Goal: Task Accomplishment & Management: Use online tool/utility

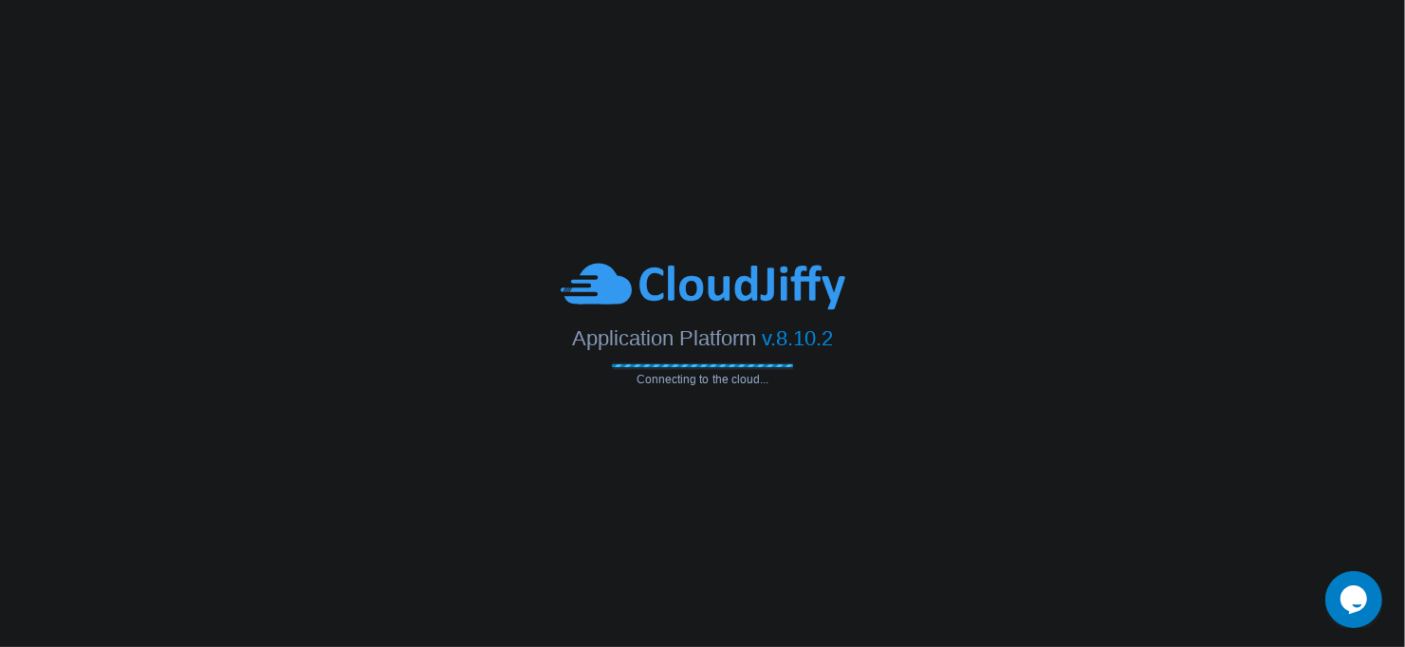
click at [581, 342] on span "Application Platform" at bounding box center [664, 339] width 184 height 24
click at [689, 399] on body "Application Platform v.8.10.2 Connecting to the cloud... Email: [EMAIL_ADDRESS]…" at bounding box center [702, 323] width 1405 height 647
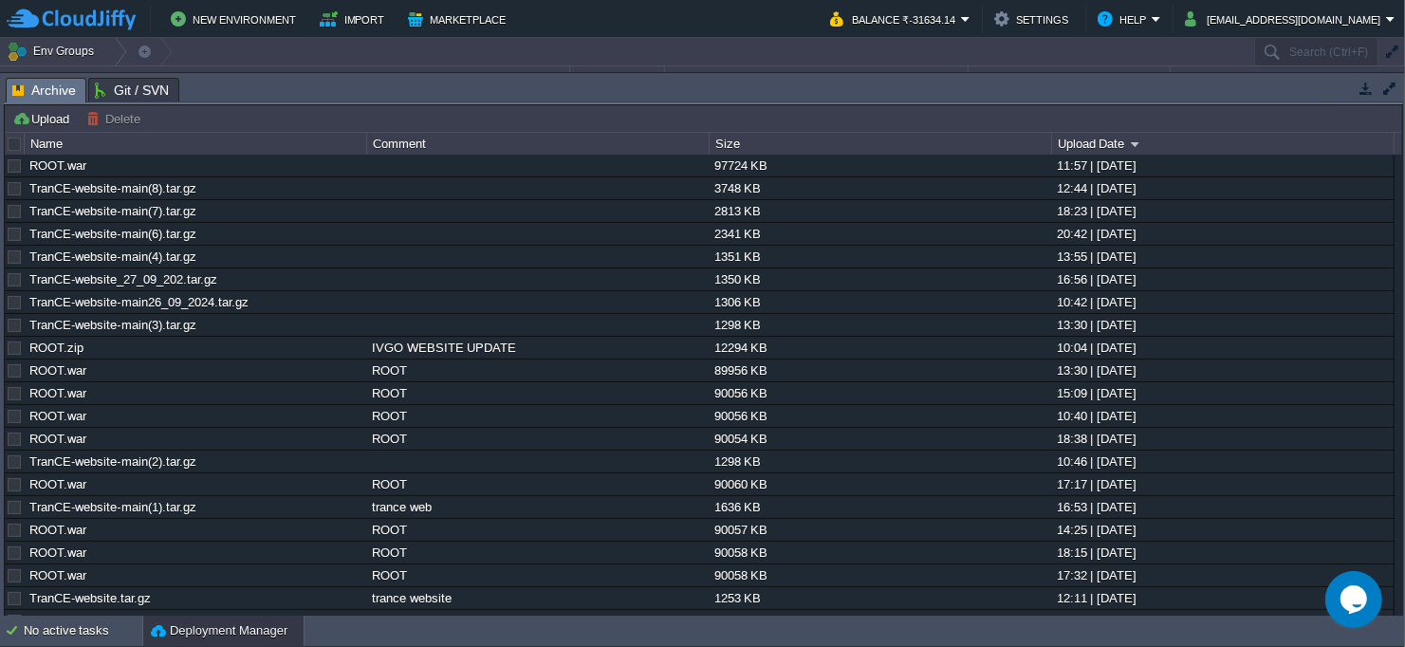
click at [1399, 57] on button "button" at bounding box center [1391, 52] width 17 height 17
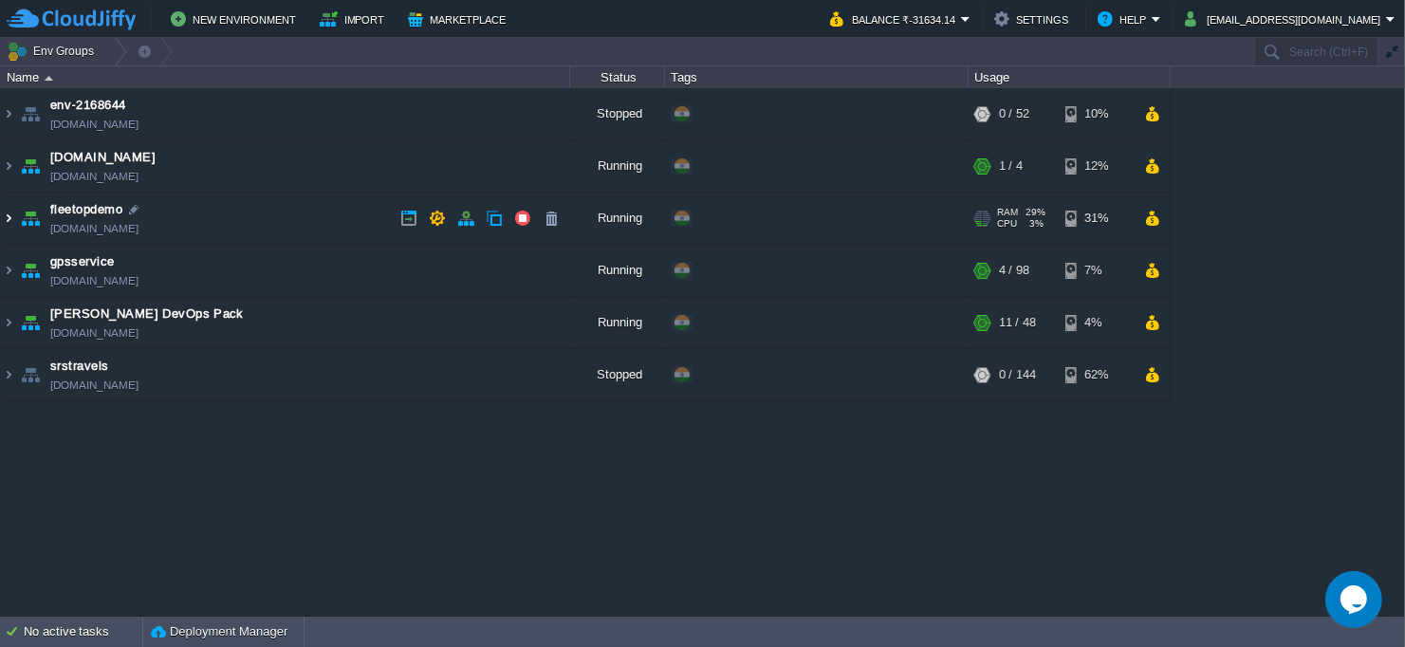
click at [2, 218] on img at bounding box center [8, 218] width 15 height 51
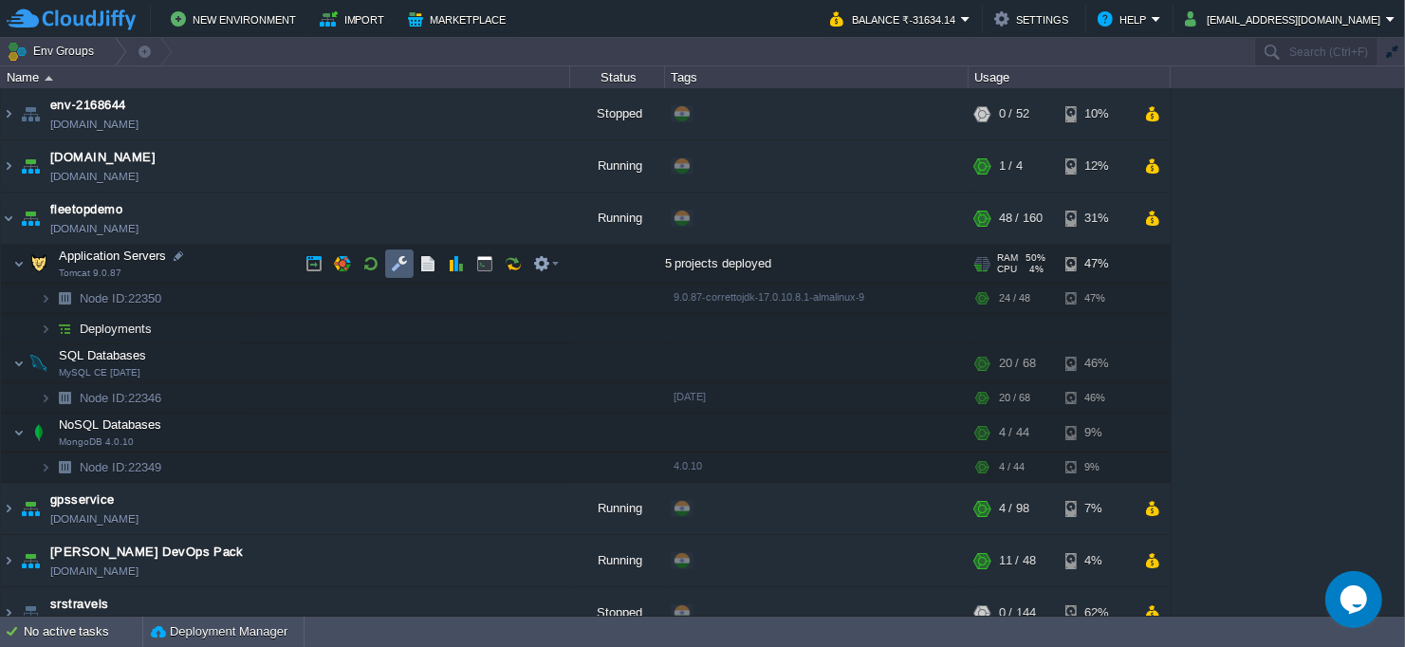
click at [411, 265] on td at bounding box center [399, 263] width 28 height 28
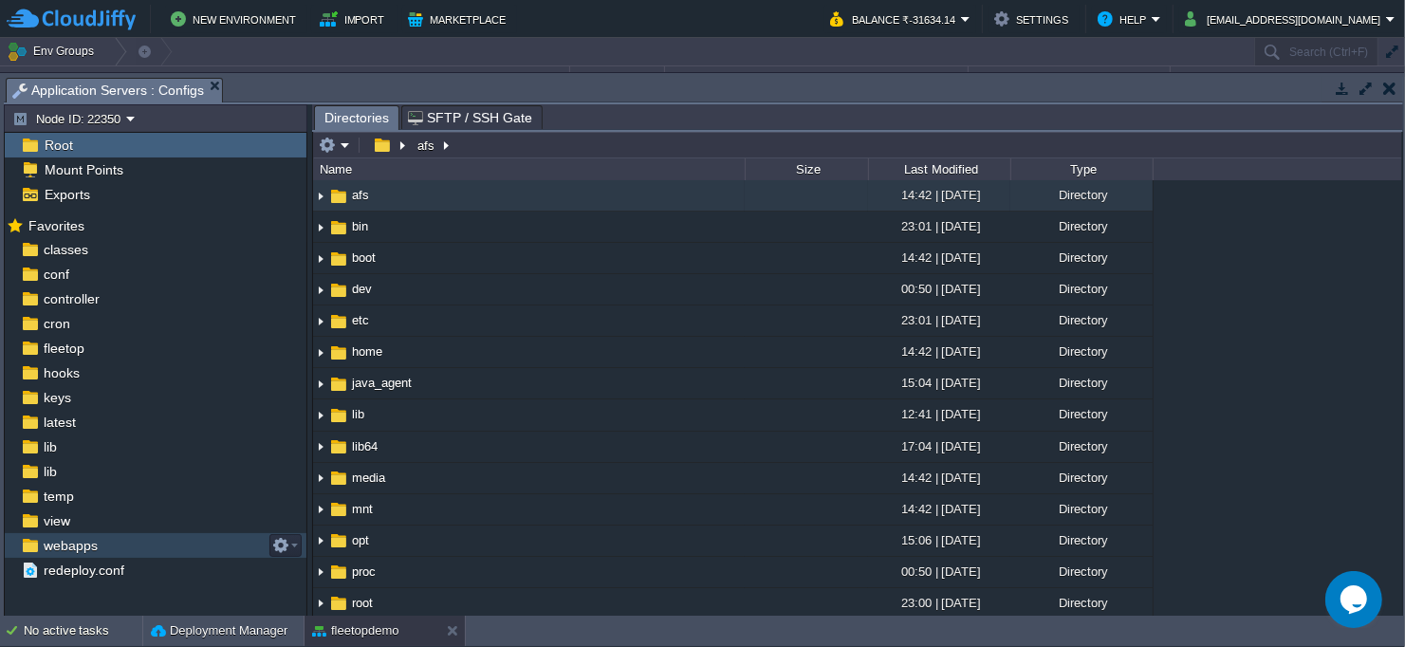
click at [89, 546] on span "webapps" at bounding box center [70, 545] width 61 height 17
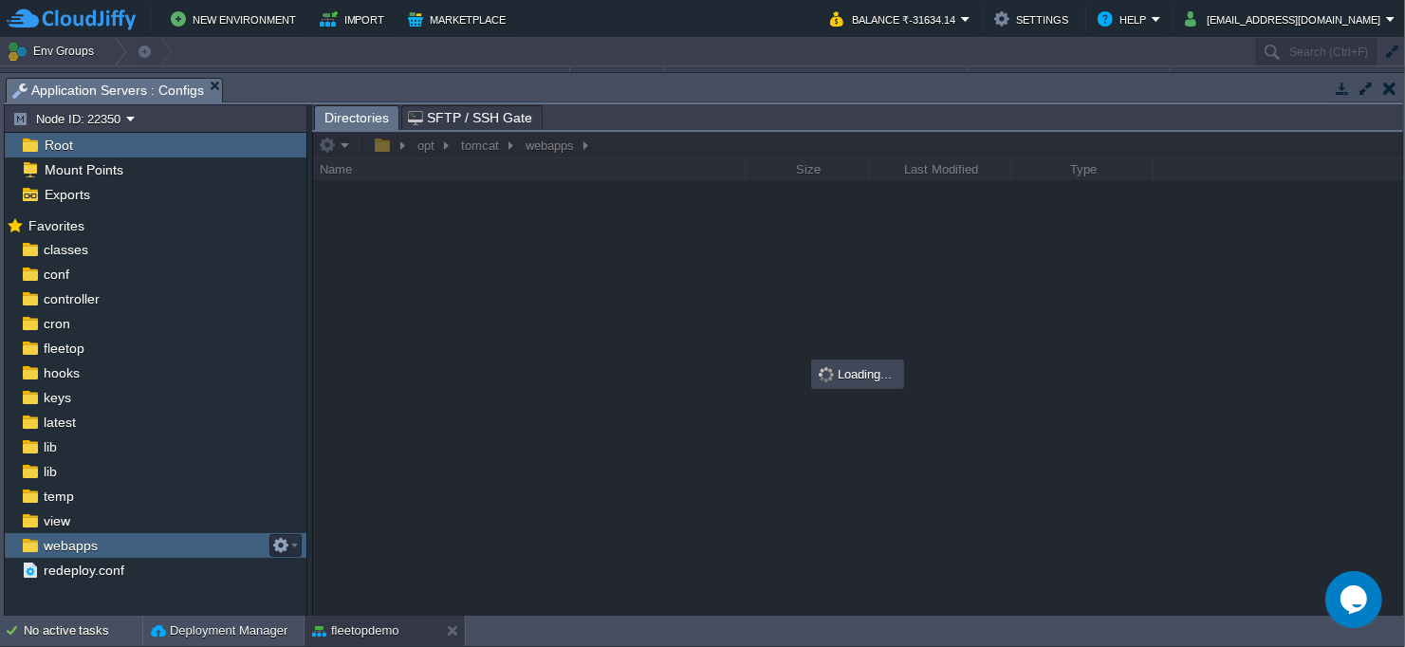
click at [89, 546] on span "webapps" at bounding box center [70, 545] width 61 height 17
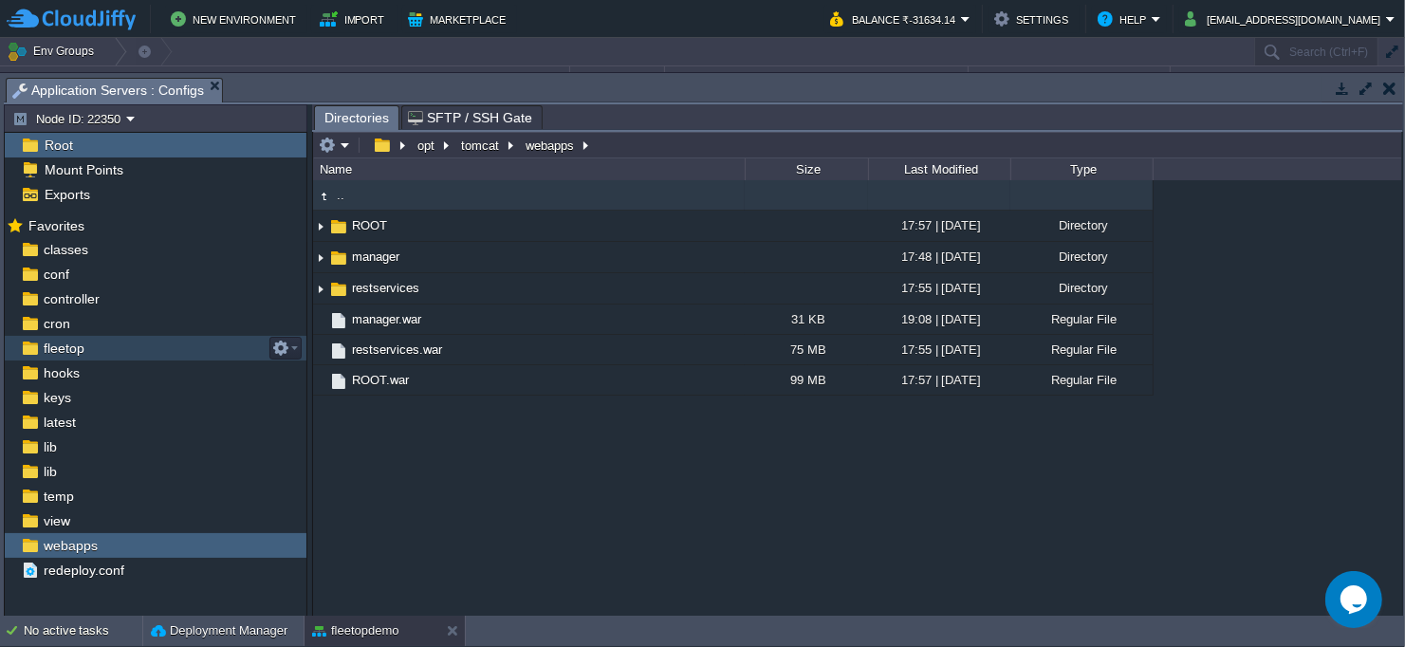
click at [98, 339] on div "fleetop" at bounding box center [156, 348] width 302 height 25
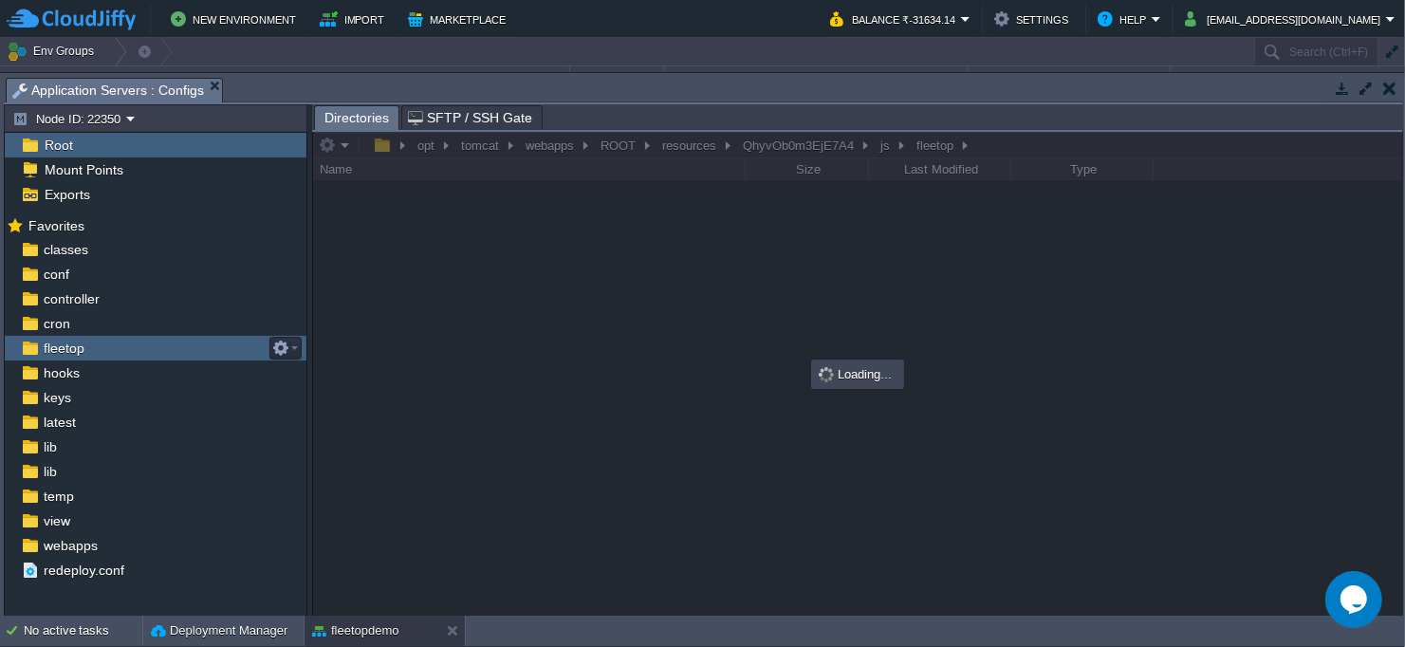
click at [98, 339] on div "fleetop" at bounding box center [156, 348] width 302 height 25
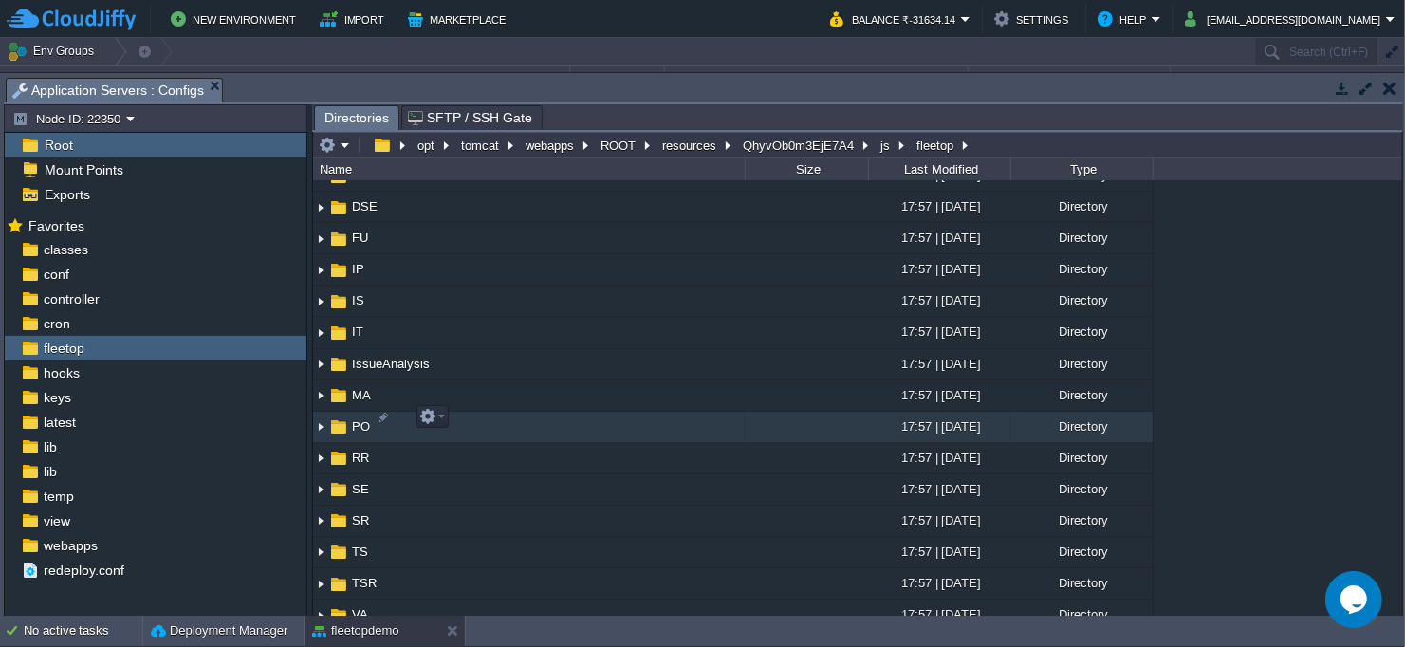
scroll to position [102, 0]
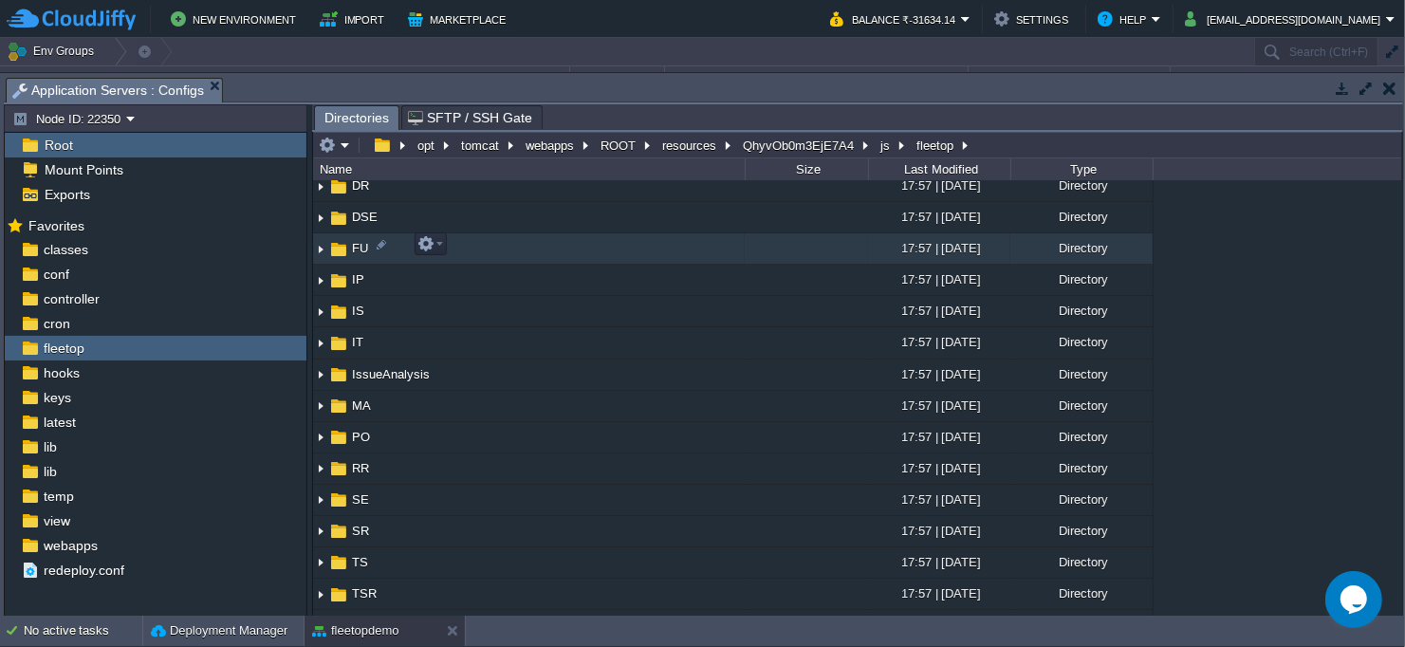
click at [317, 238] on img at bounding box center [320, 248] width 15 height 29
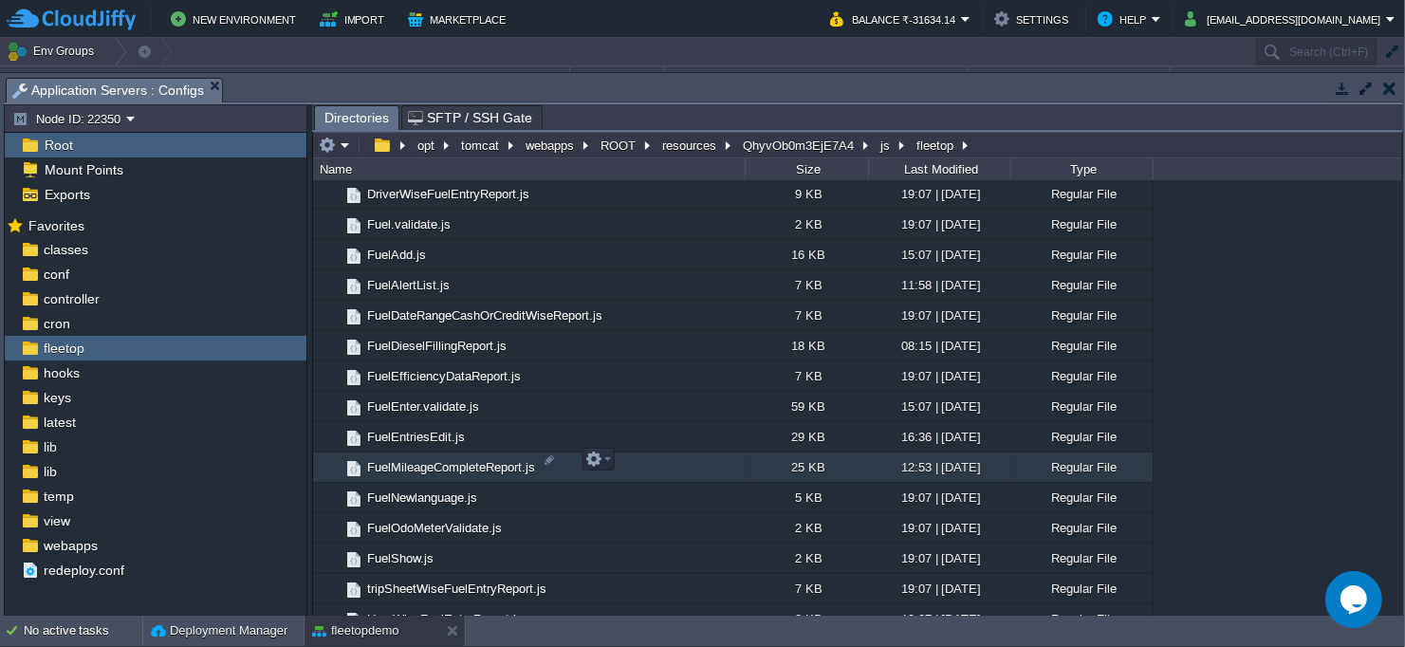
scroll to position [342, 0]
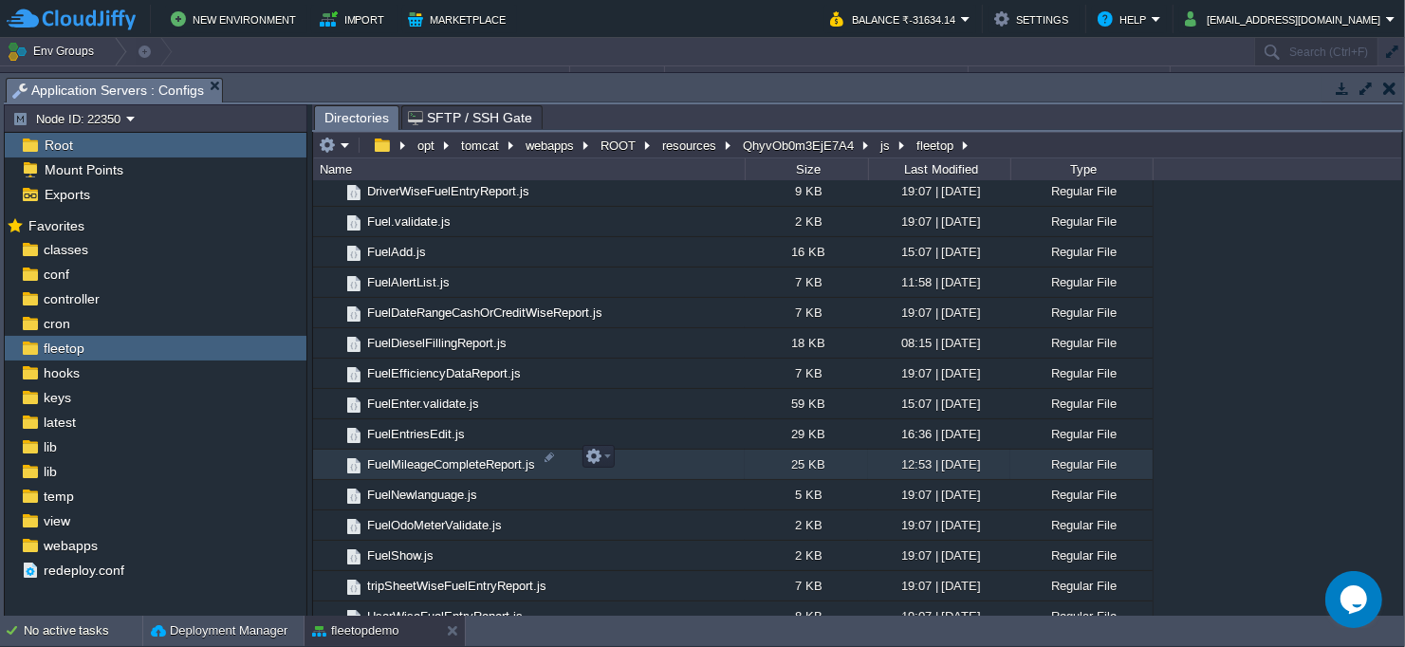
click at [656, 453] on td "FuelMileageCompleteReport.js" at bounding box center [529, 465] width 432 height 30
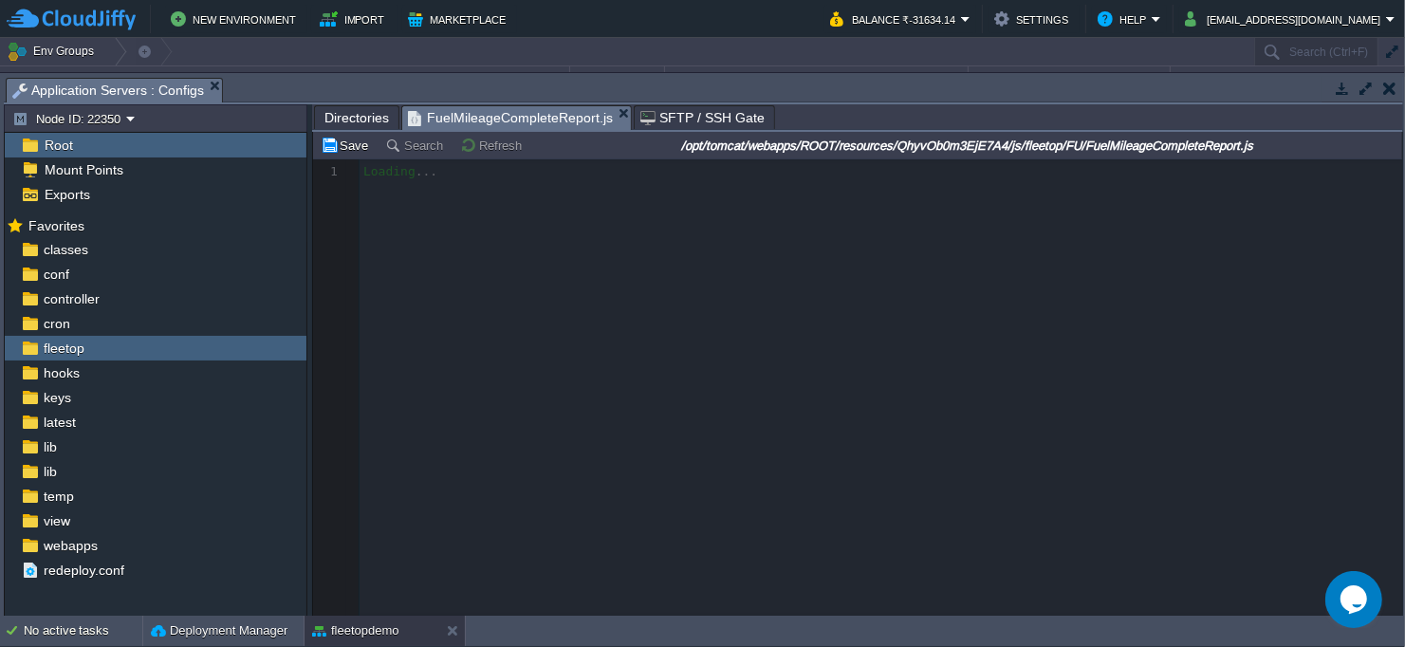
click at [634, 291] on div at bounding box center [857, 387] width 1089 height 457
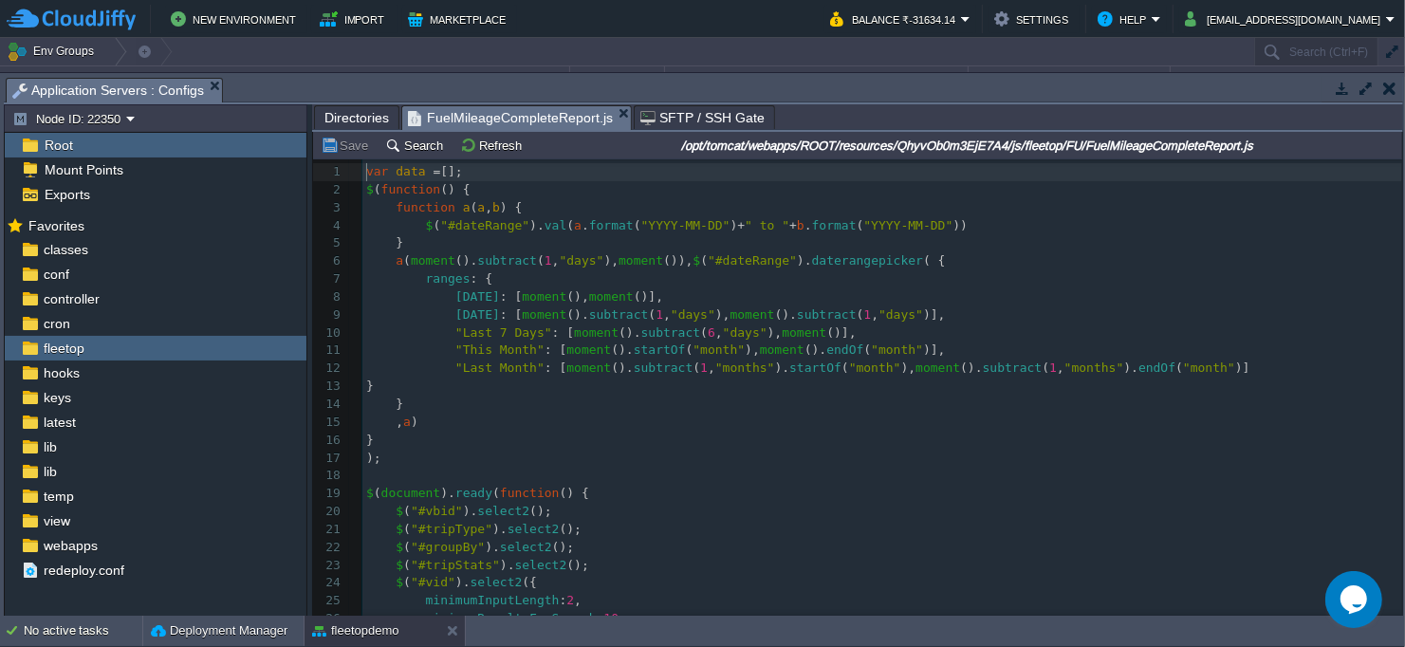
scroll to position [6, 0]
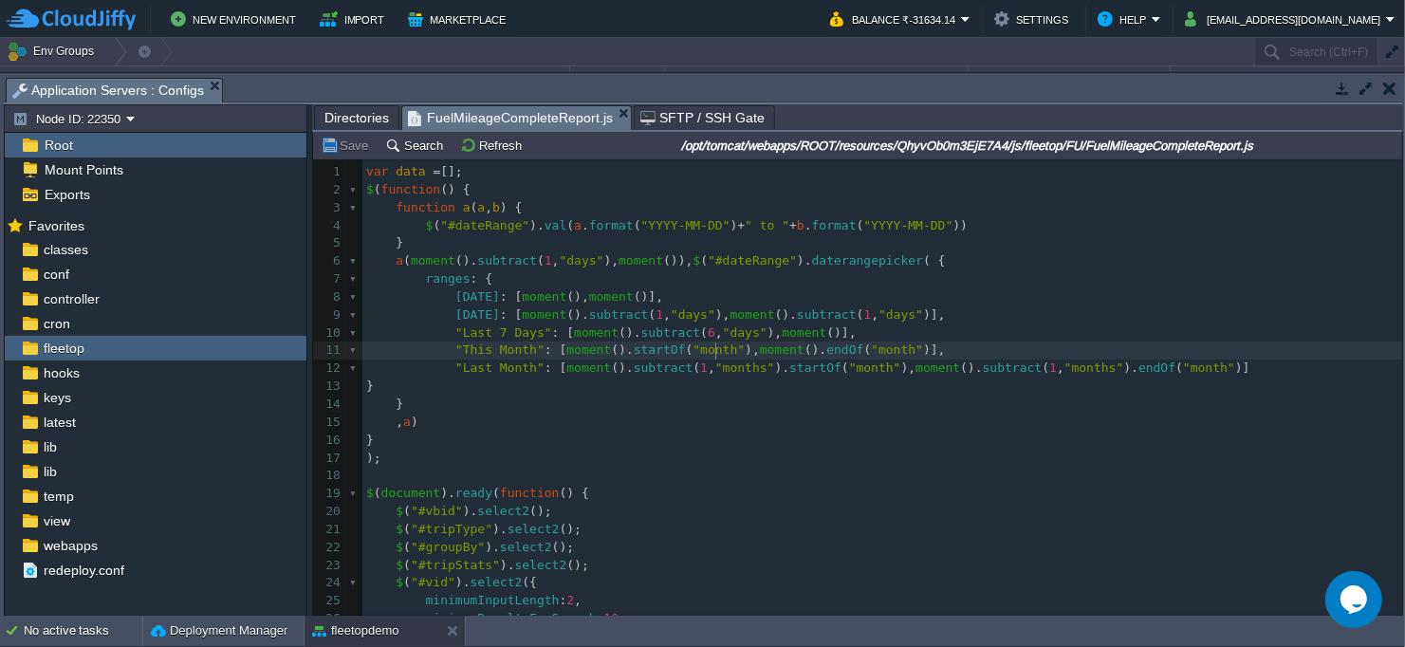
click at [717, 345] on div "634 1 var data = []; 2 $ ( function () { 3 function a ( a , b ) { 4 $ ( "#dateR…" at bounding box center [881, 476] width 1039 height 626
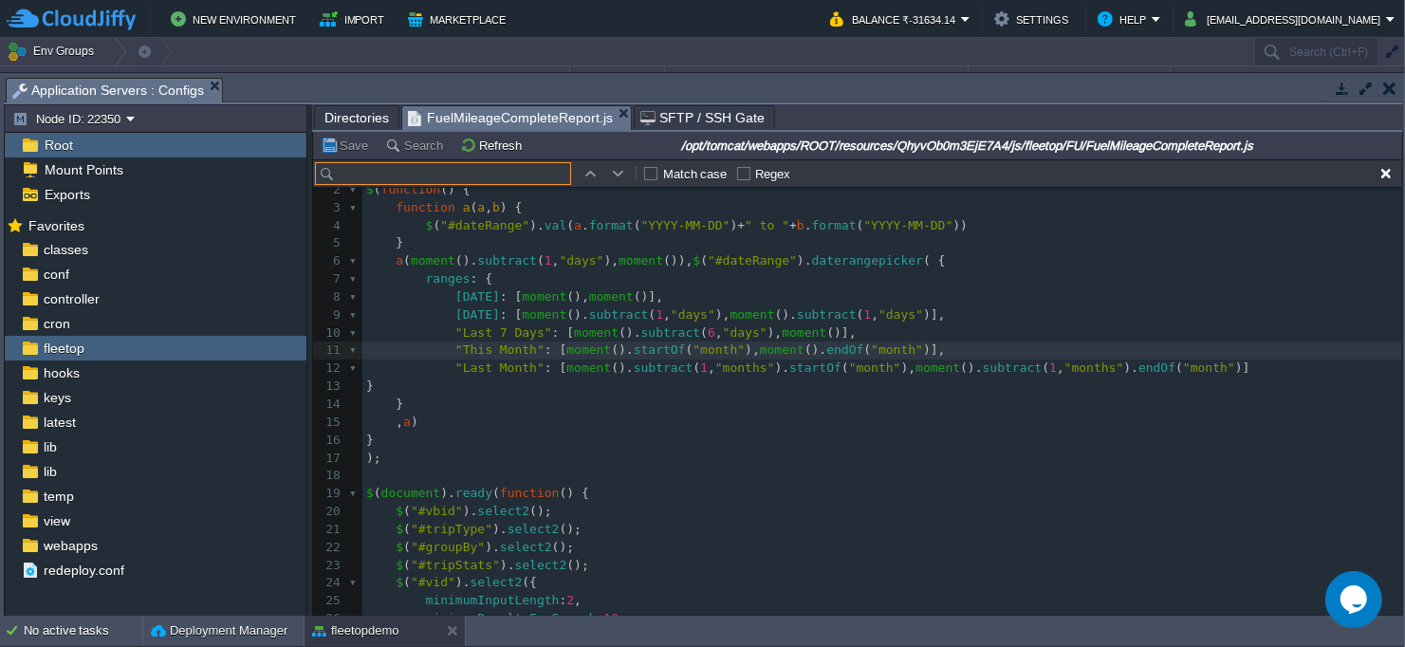
type input "fuelType"
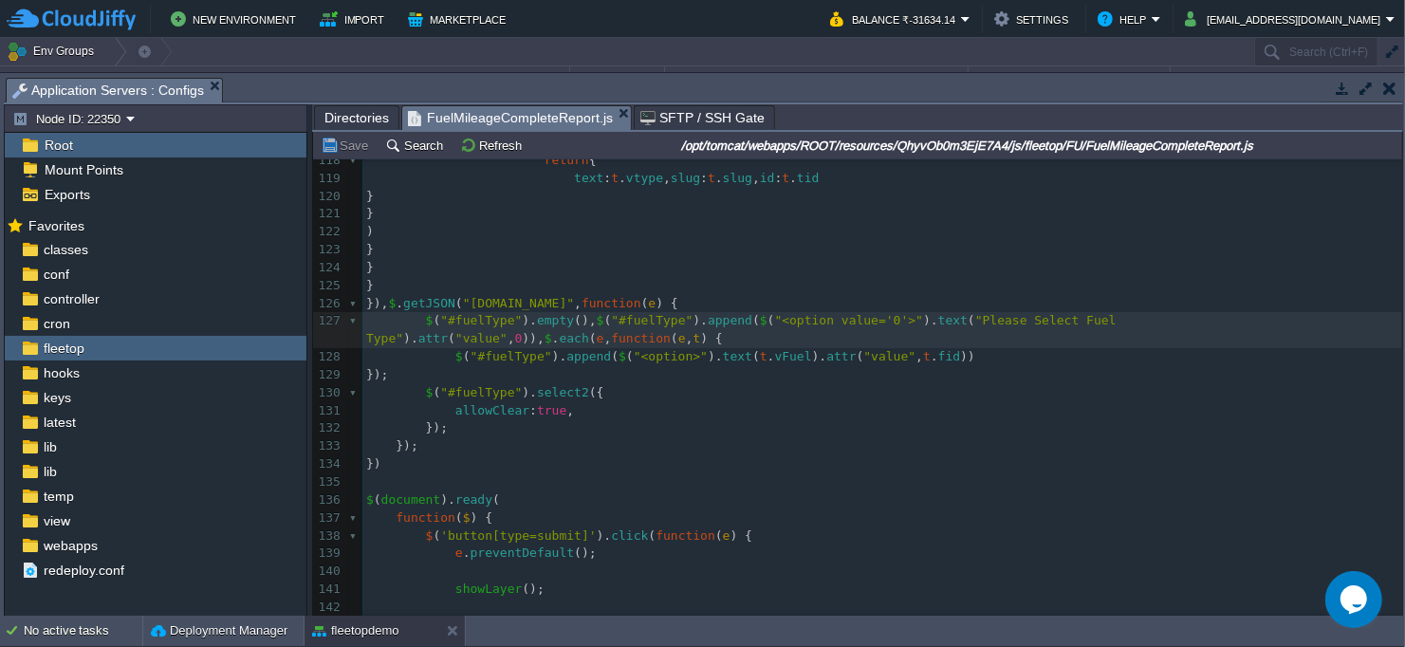
scroll to position [2142, 0]
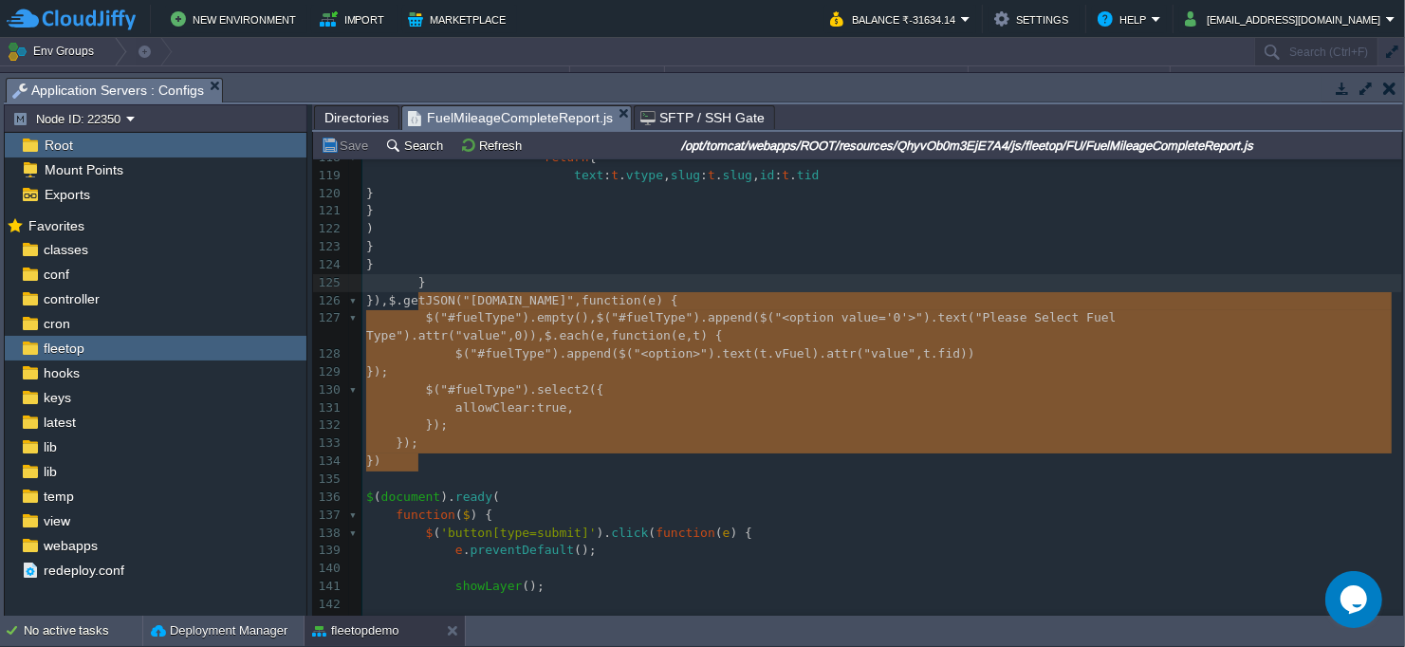
type textarea "$.getJSON("[DOMAIN_NAME]", function(e) { $("#fuelType").empty(), $("#fuelType")…"
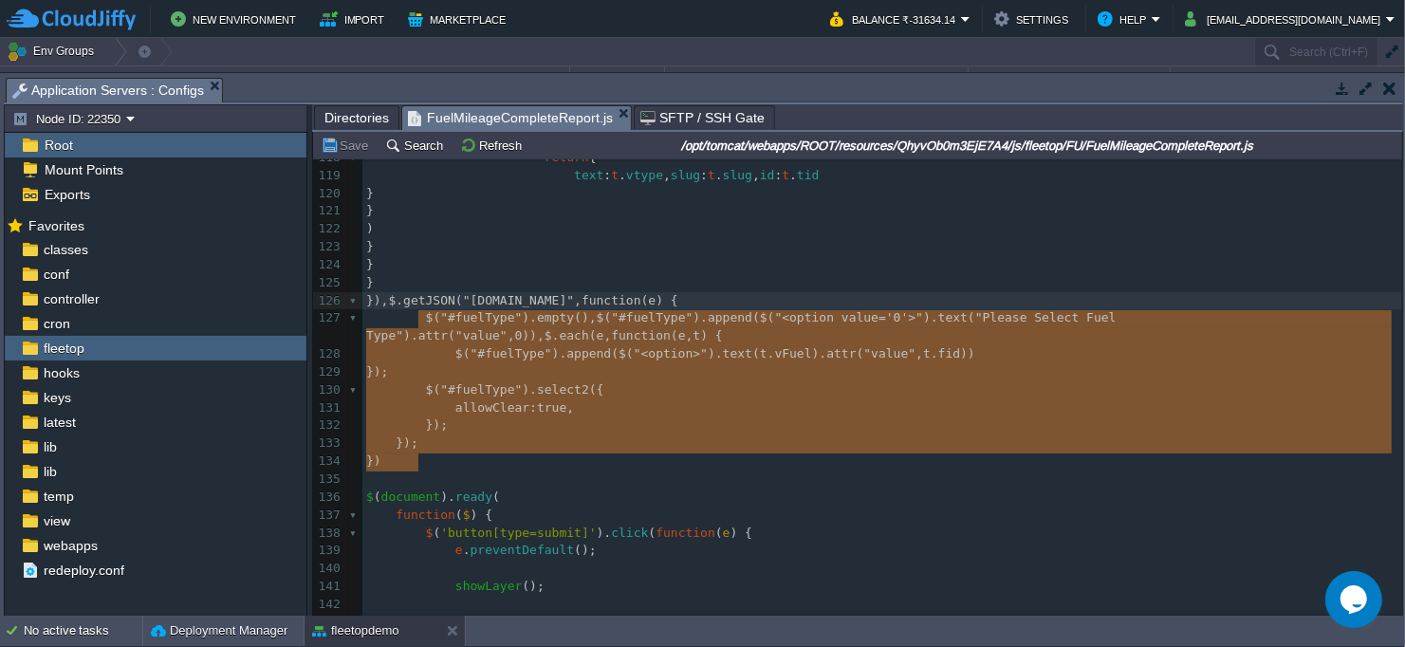
drag, startPoint x: 423, startPoint y: 456, endPoint x: 420, endPoint y: 320, distance: 136.6
type textarea "$.getJSON("[DOMAIN_NAME]", function(e) { $("#fuelType").empty(), $("#fuelType")…"
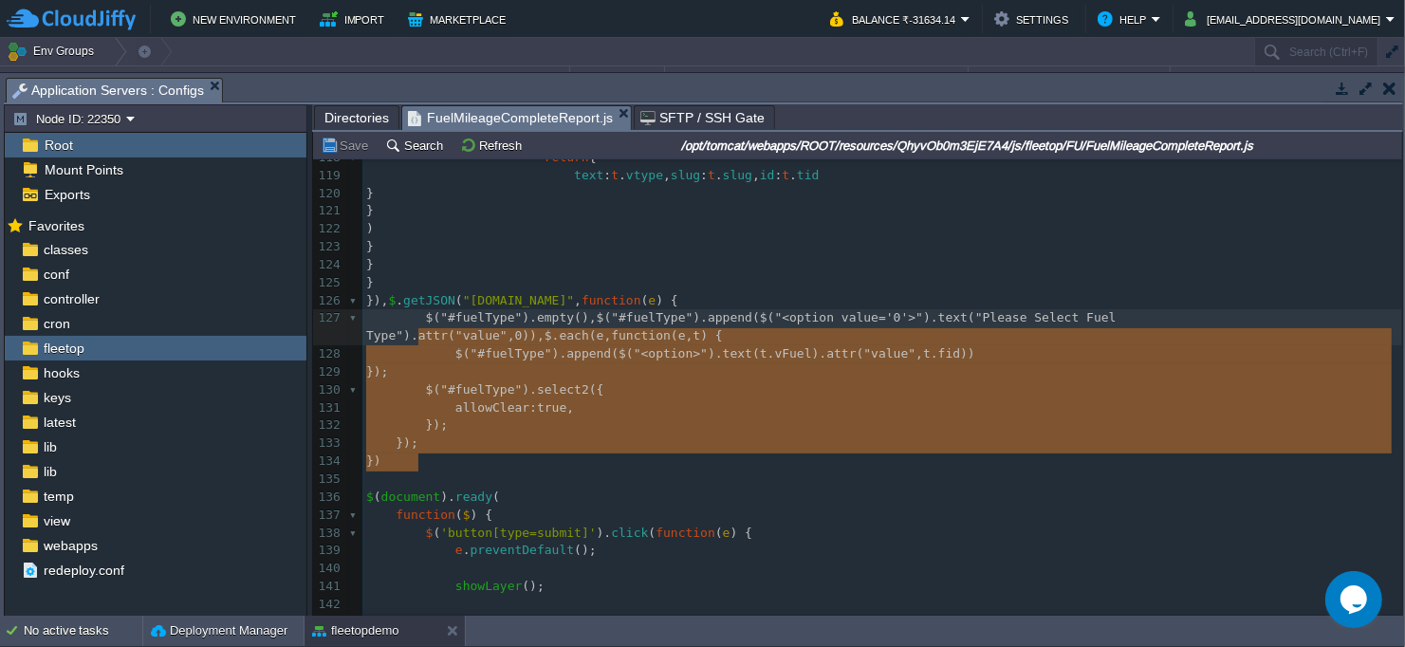
type textarea "$.getJSON("[DOMAIN_NAME]", function(e) { $("#fuelType").empty(), $("#fuelType")…"
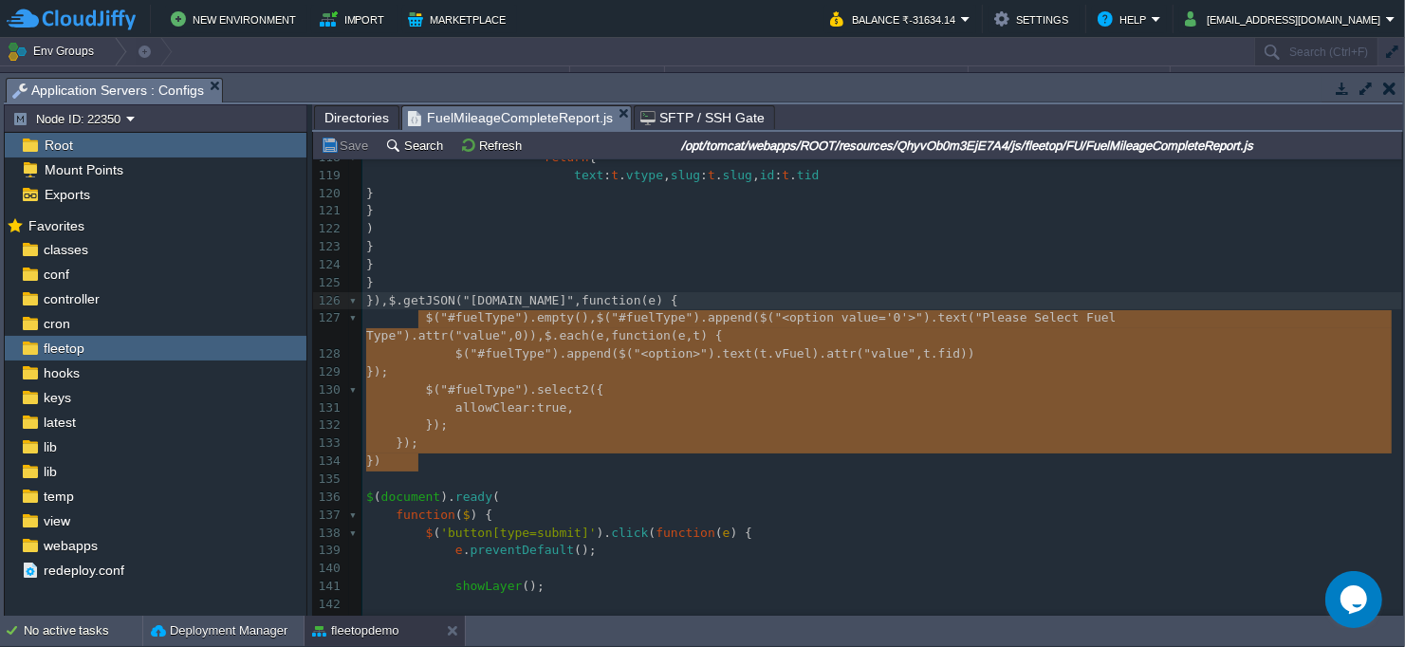
drag, startPoint x: 427, startPoint y: 462, endPoint x: 418, endPoint y: 316, distance: 146.3
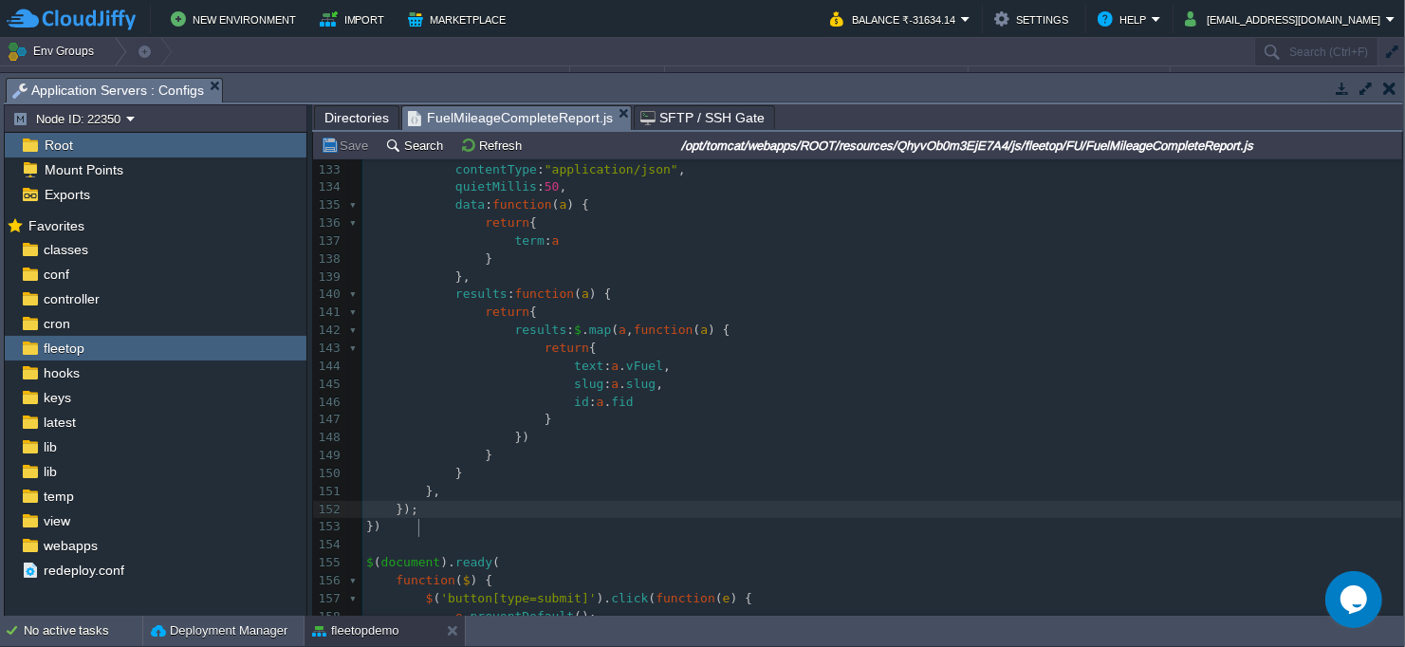
scroll to position [2404, 0]
click at [137, 349] on div "fleetop" at bounding box center [156, 348] width 302 height 25
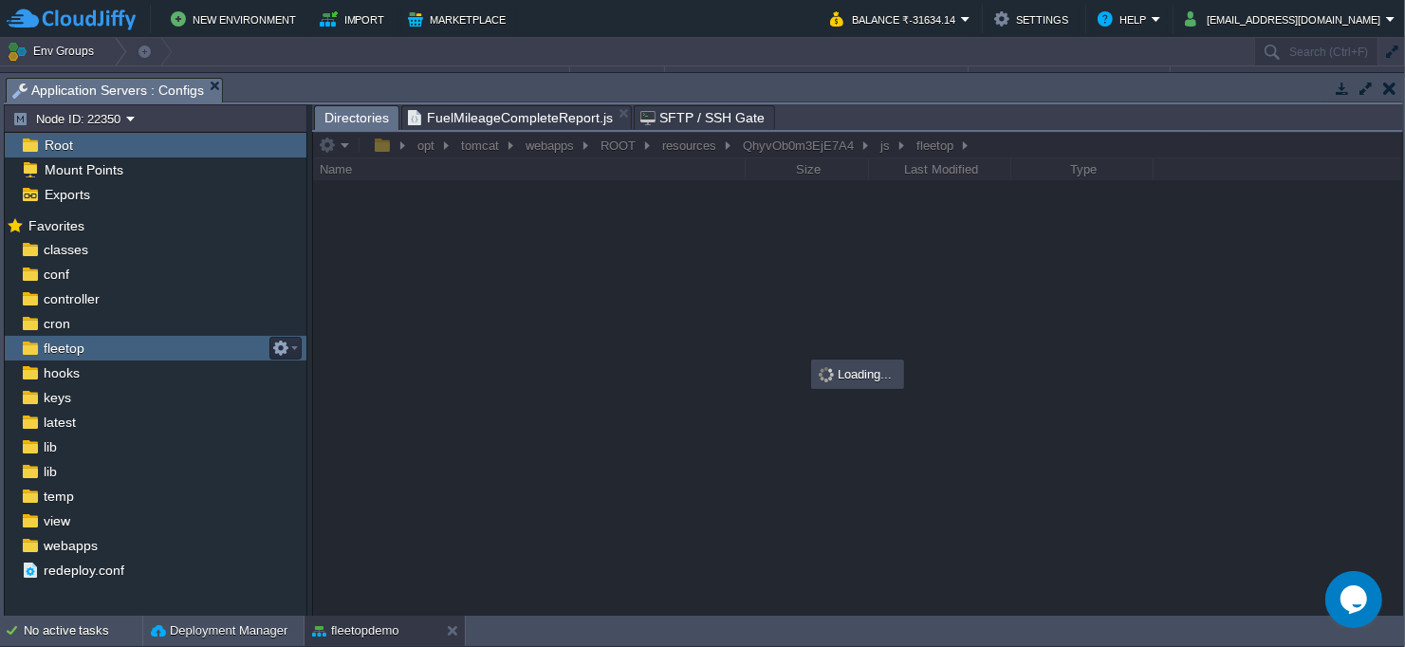
click at [137, 349] on div "fleetop" at bounding box center [156, 348] width 302 height 25
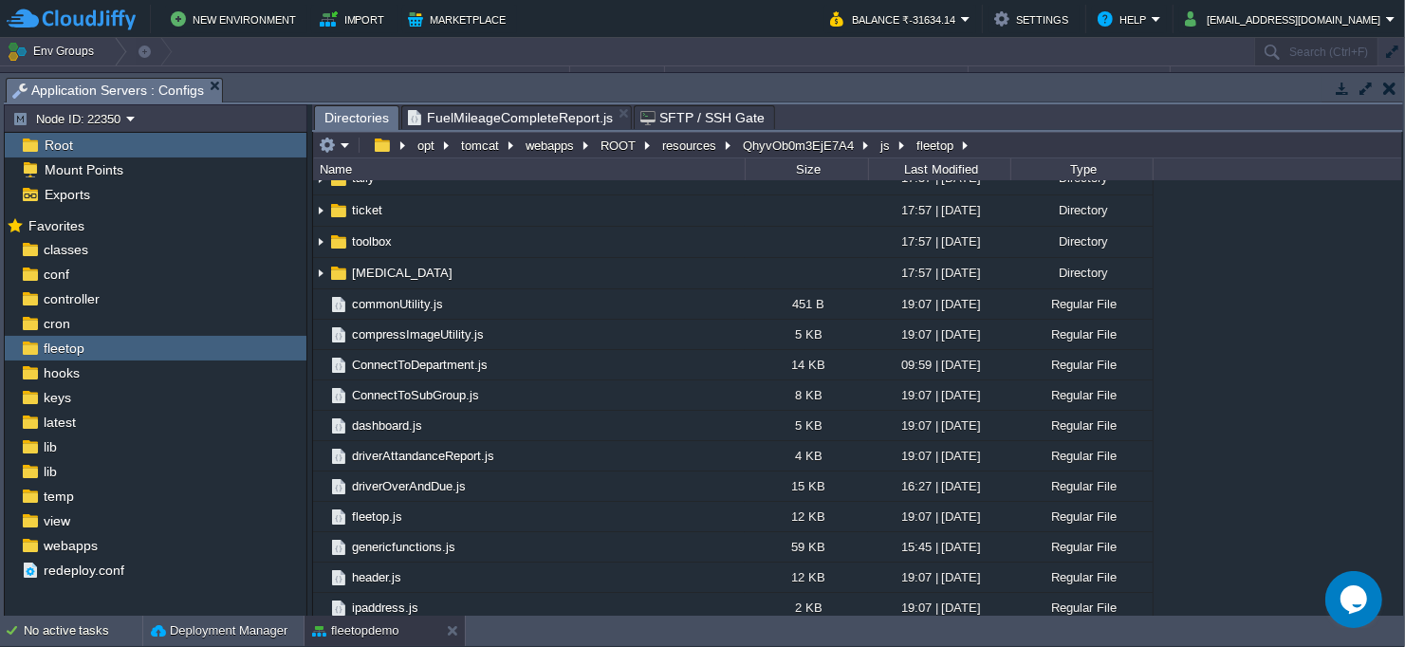
scroll to position [1517, 0]
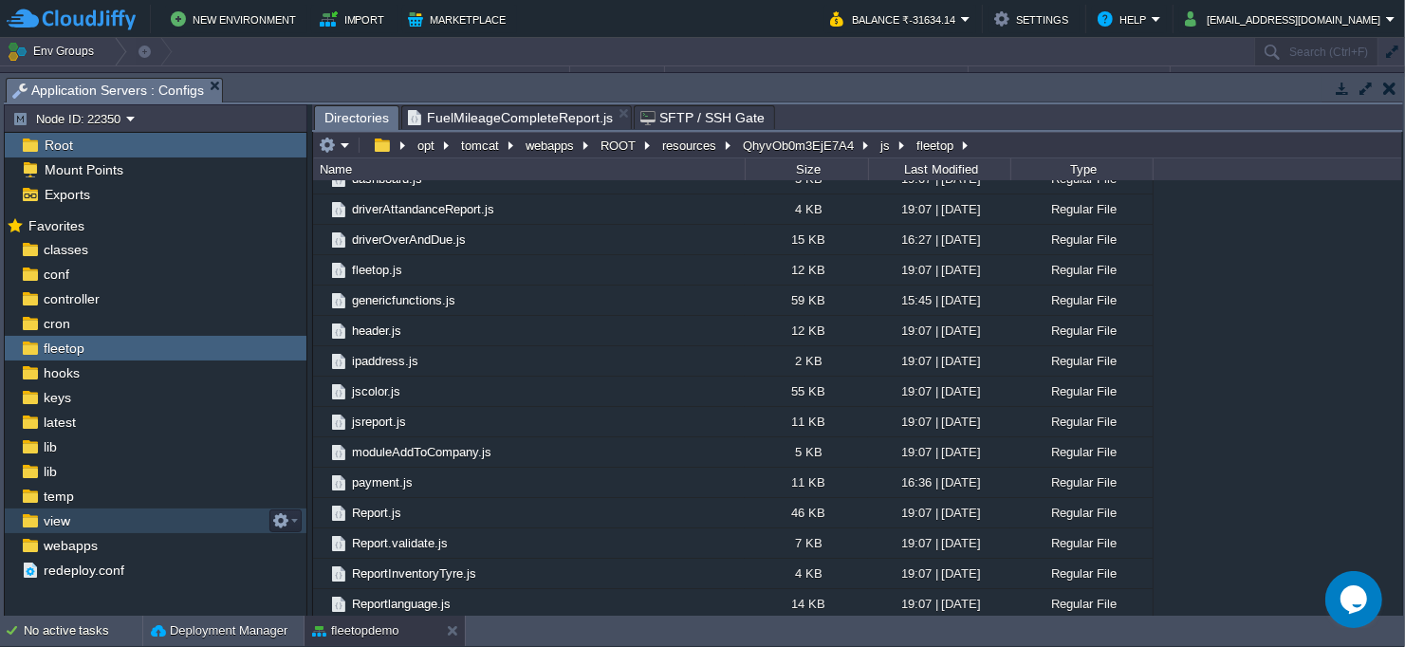
click at [120, 514] on div "view" at bounding box center [156, 520] width 302 height 25
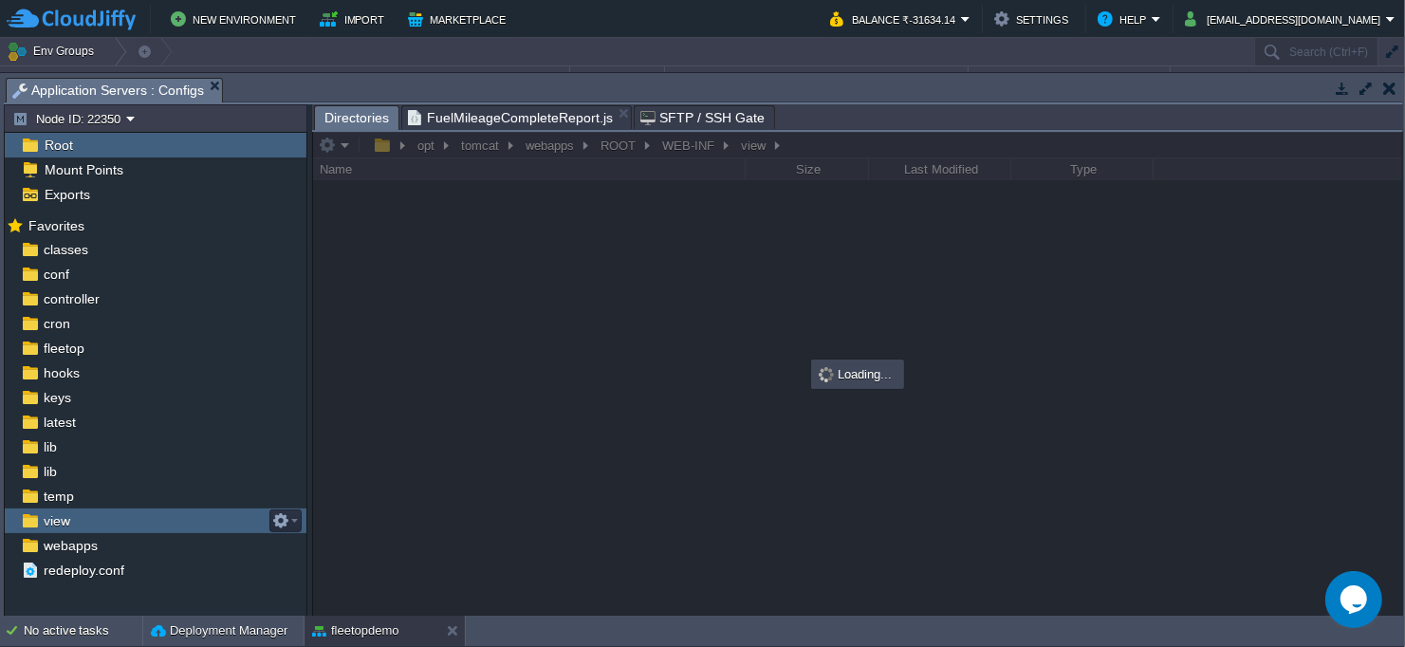
scroll to position [0, 0]
click at [120, 514] on div "view" at bounding box center [156, 520] width 302 height 25
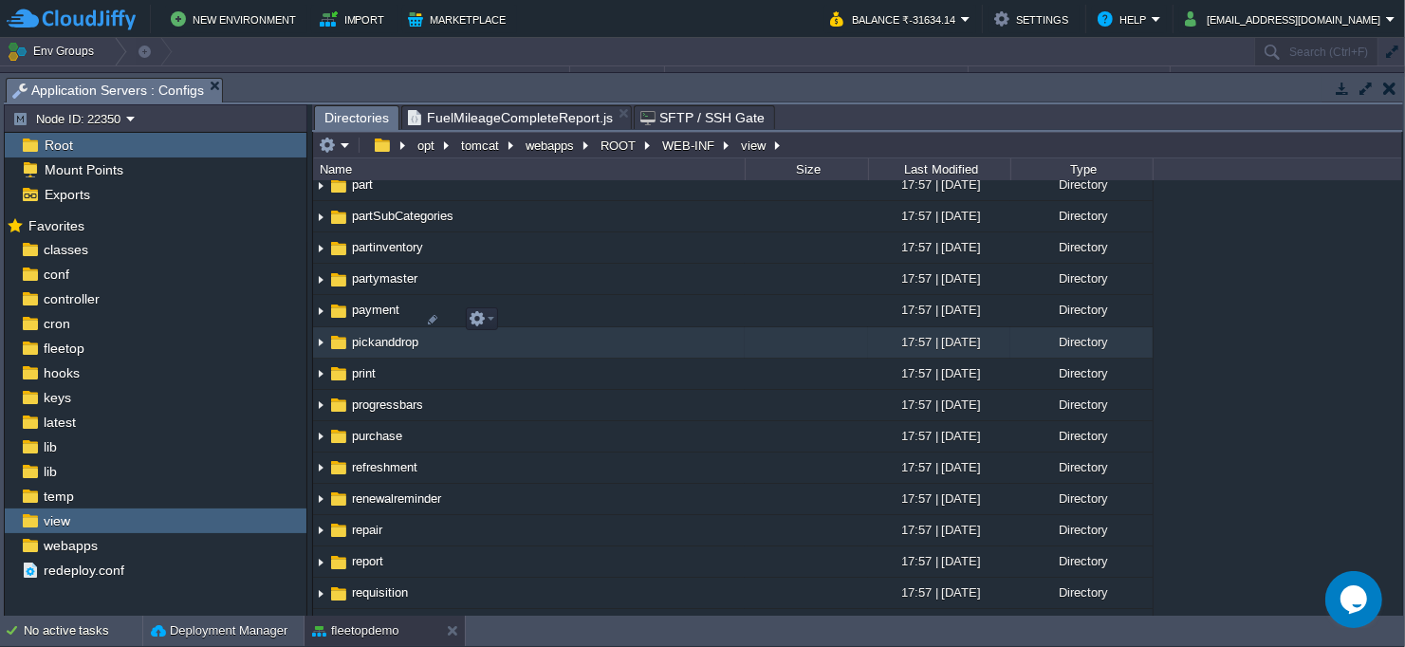
scroll to position [656, 0]
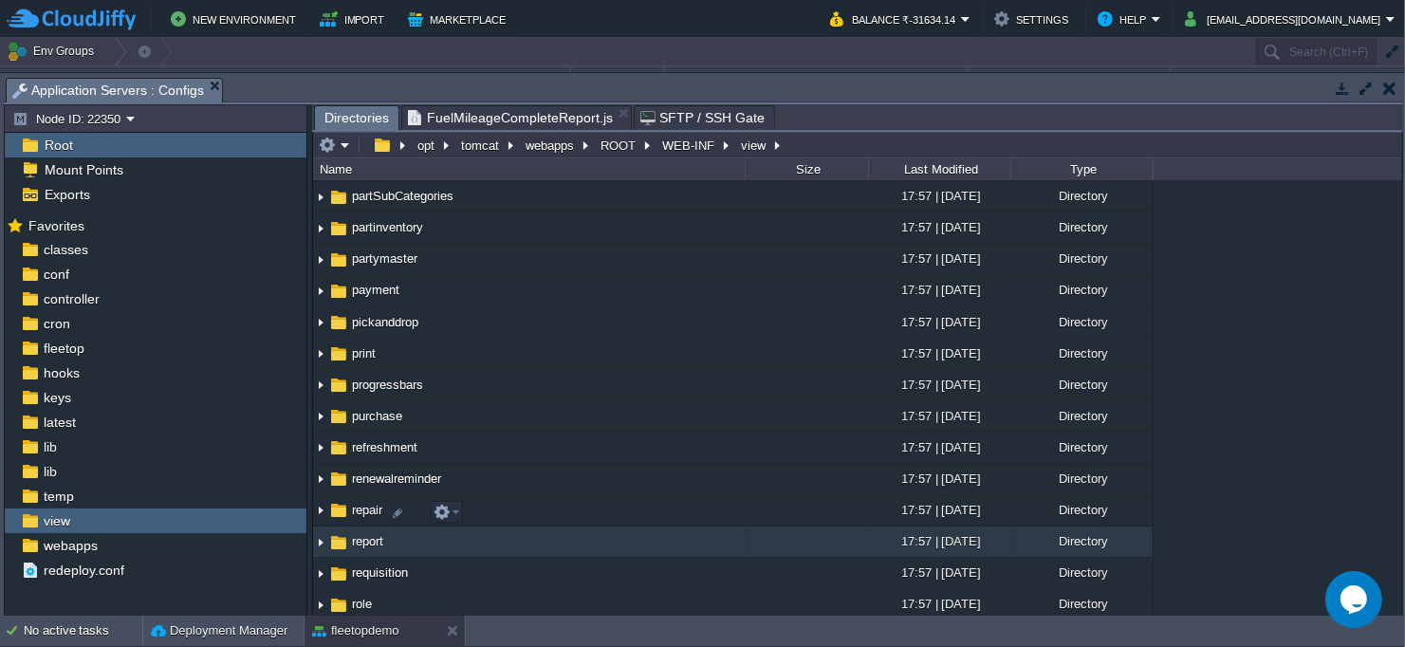
click at [321, 527] on img at bounding box center [320, 541] width 15 height 29
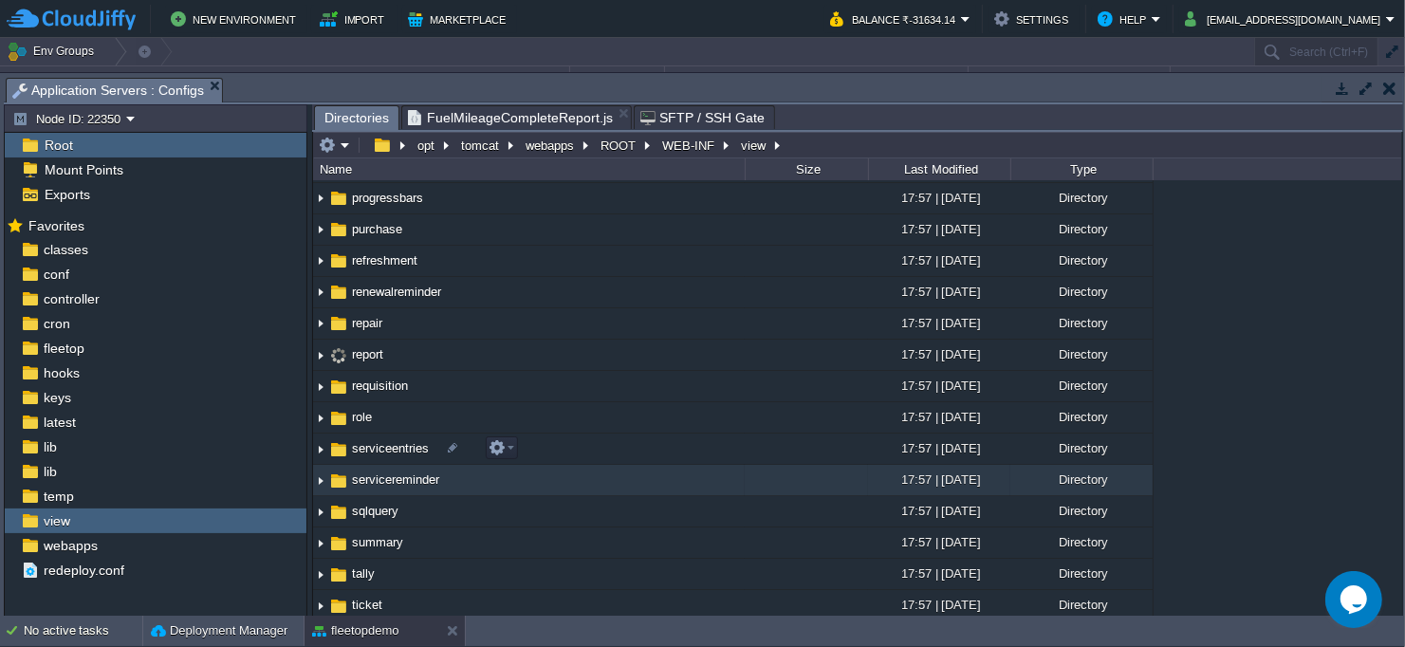
scroll to position [813, 0]
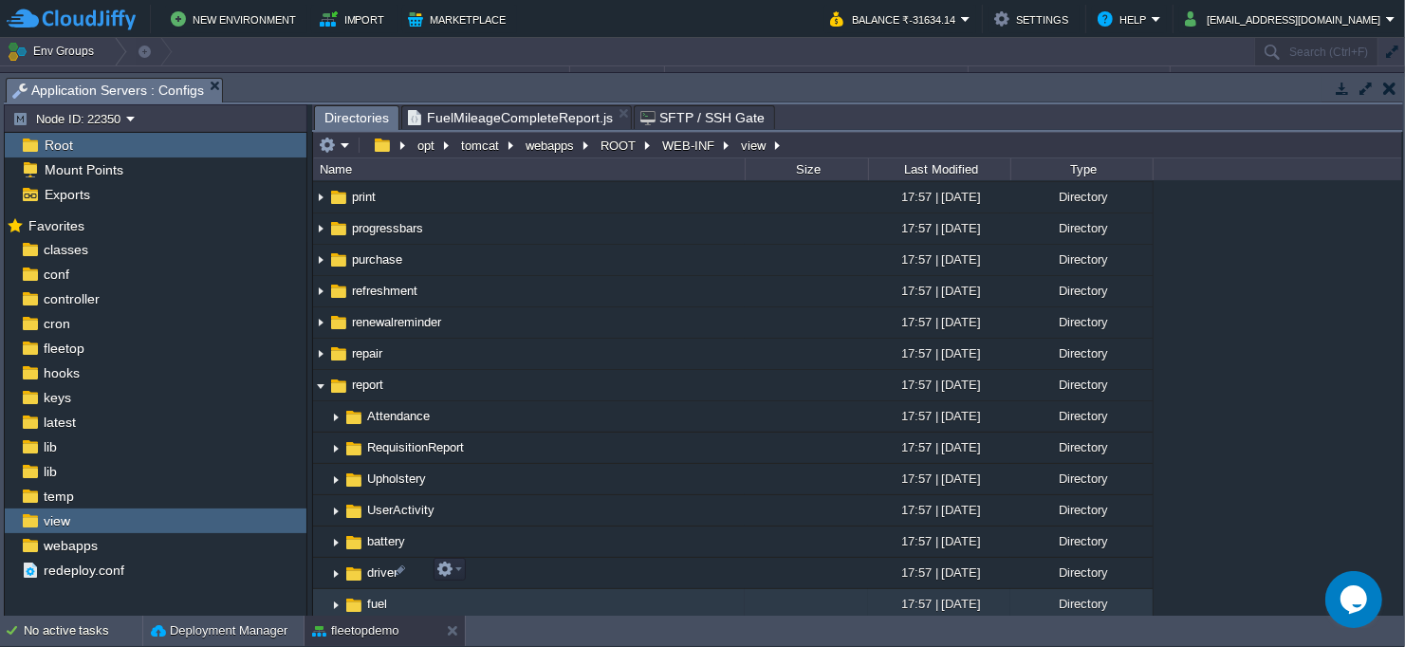
click at [339, 590] on img at bounding box center [335, 604] width 15 height 29
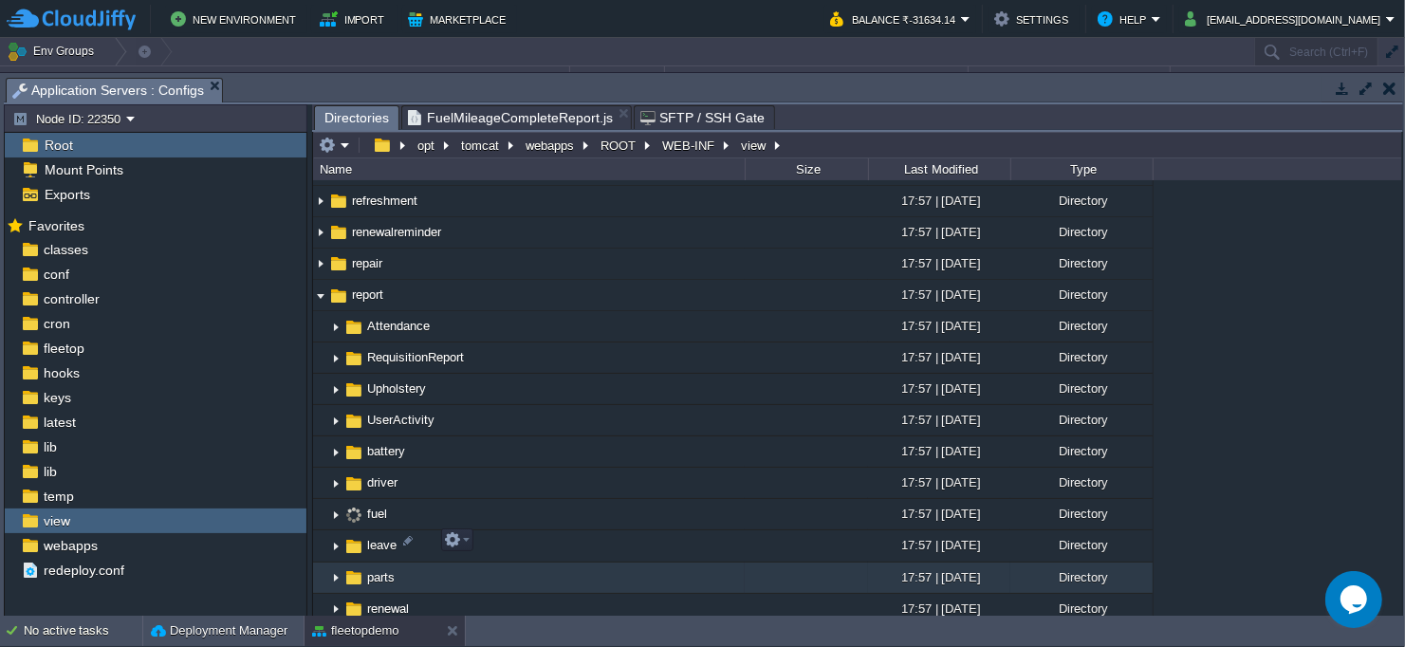
scroll to position [913, 0]
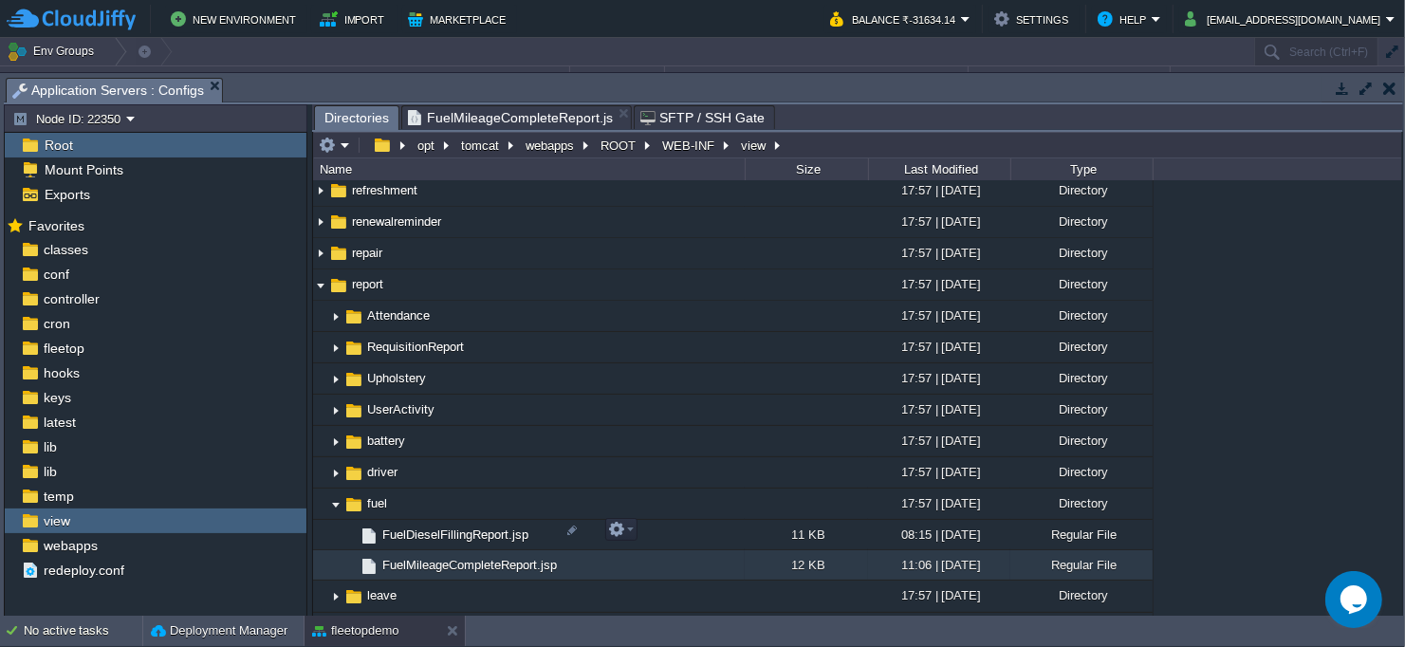
click at [686, 550] on td "FuelMileageCompleteReport.jsp" at bounding box center [529, 565] width 432 height 30
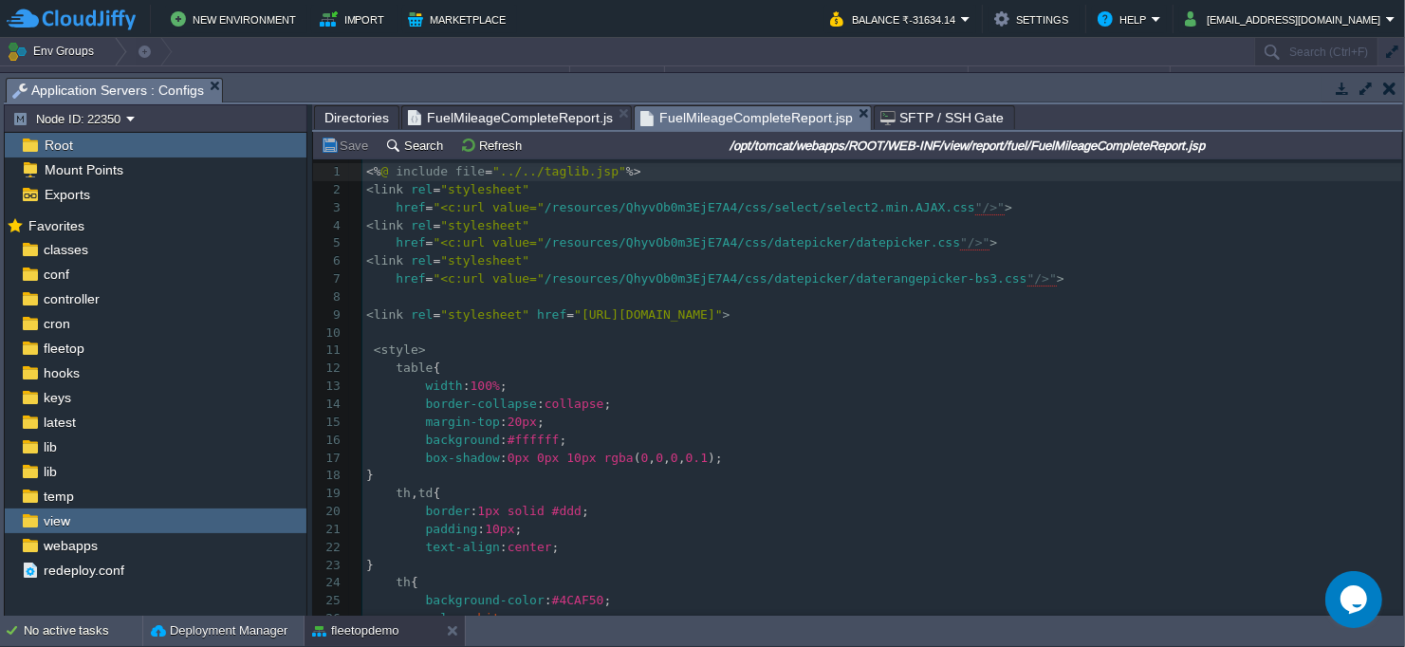
scroll to position [6, 0]
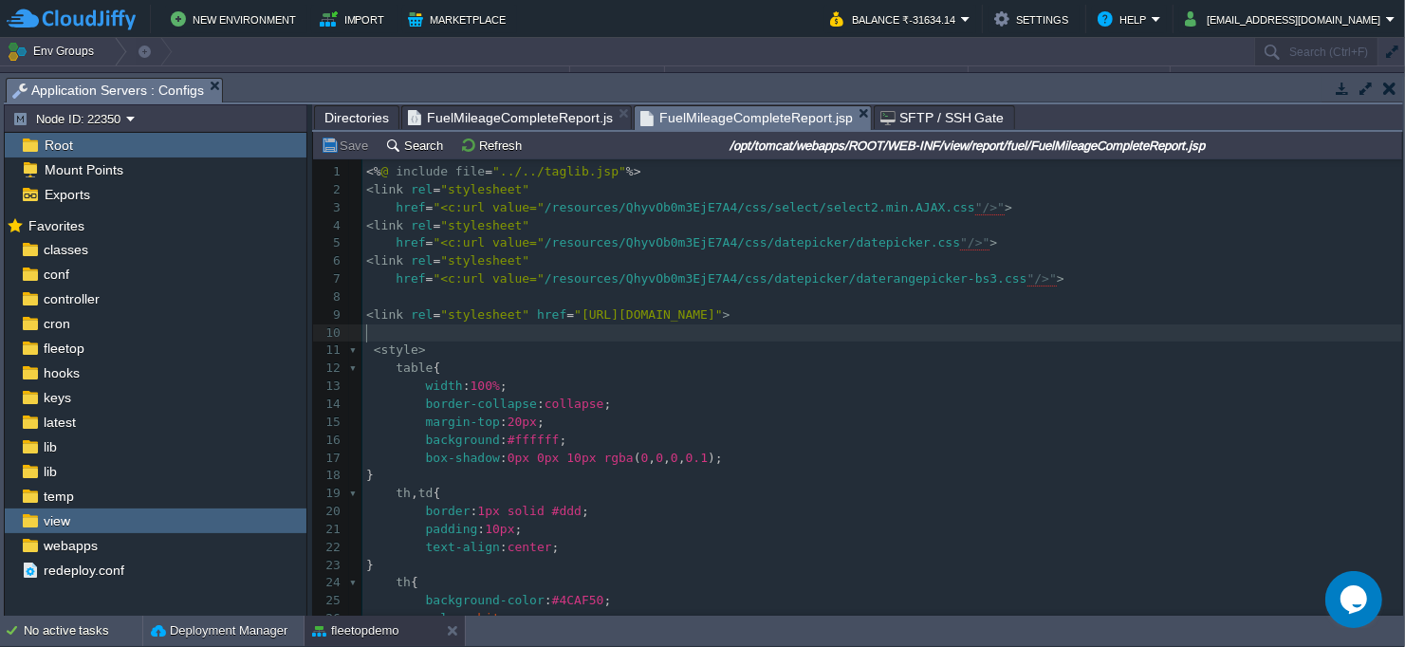
click at [683, 328] on pre "​" at bounding box center [881, 333] width 1039 height 18
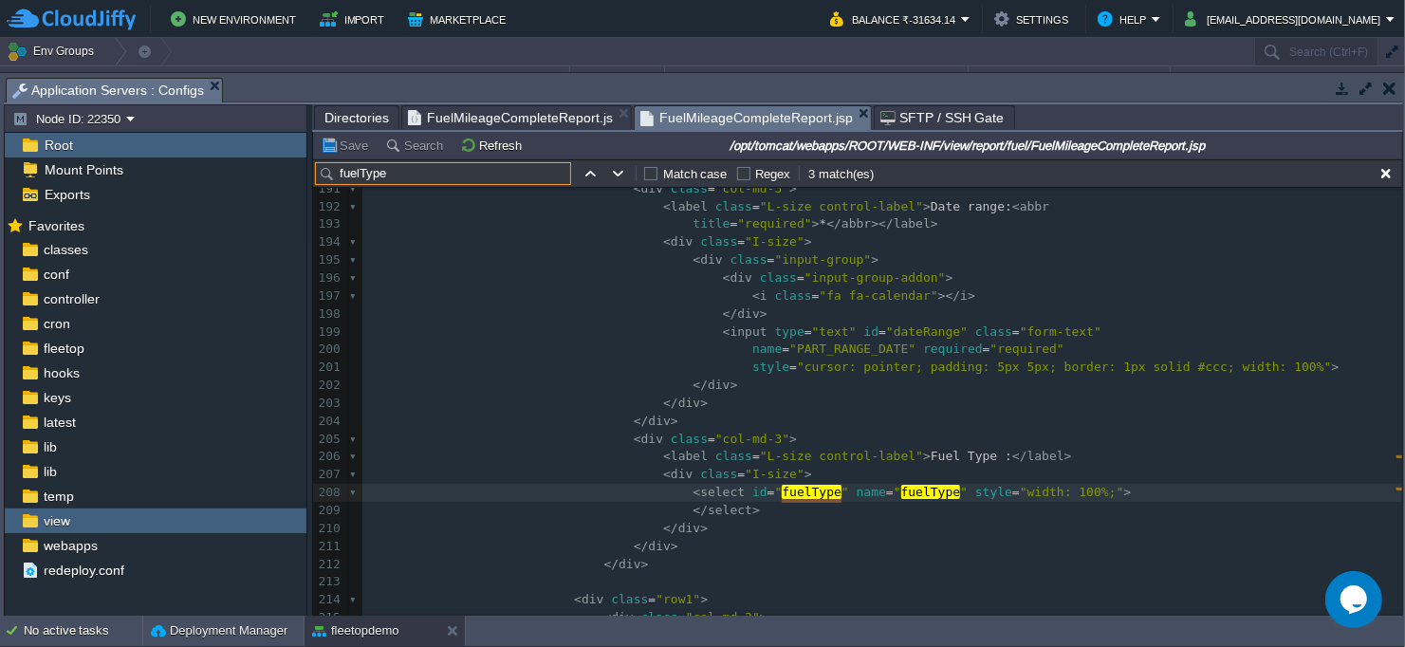
scroll to position [3431, 0]
type input "fuelType"
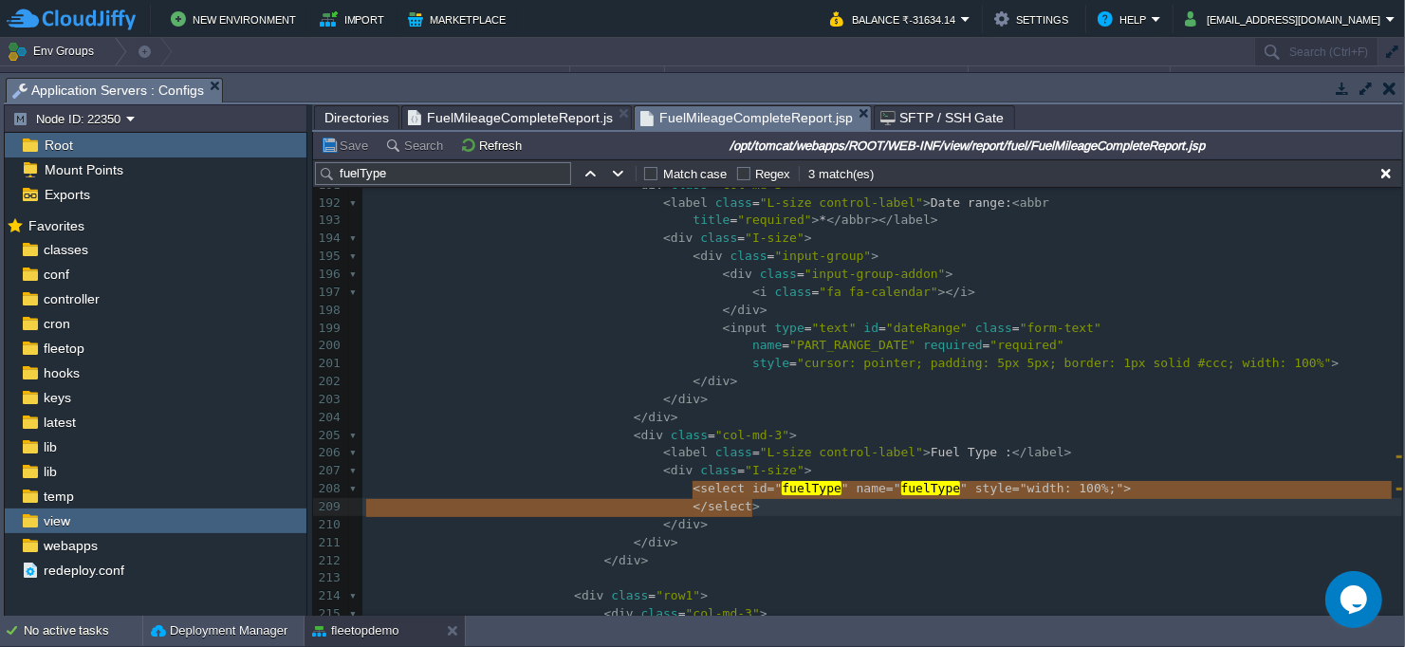
type textarea "<select id="fuelType" name="fuelType" style="width: 100%;"> </select>"
drag, startPoint x: 693, startPoint y: 489, endPoint x: 768, endPoint y: 497, distance: 75.3
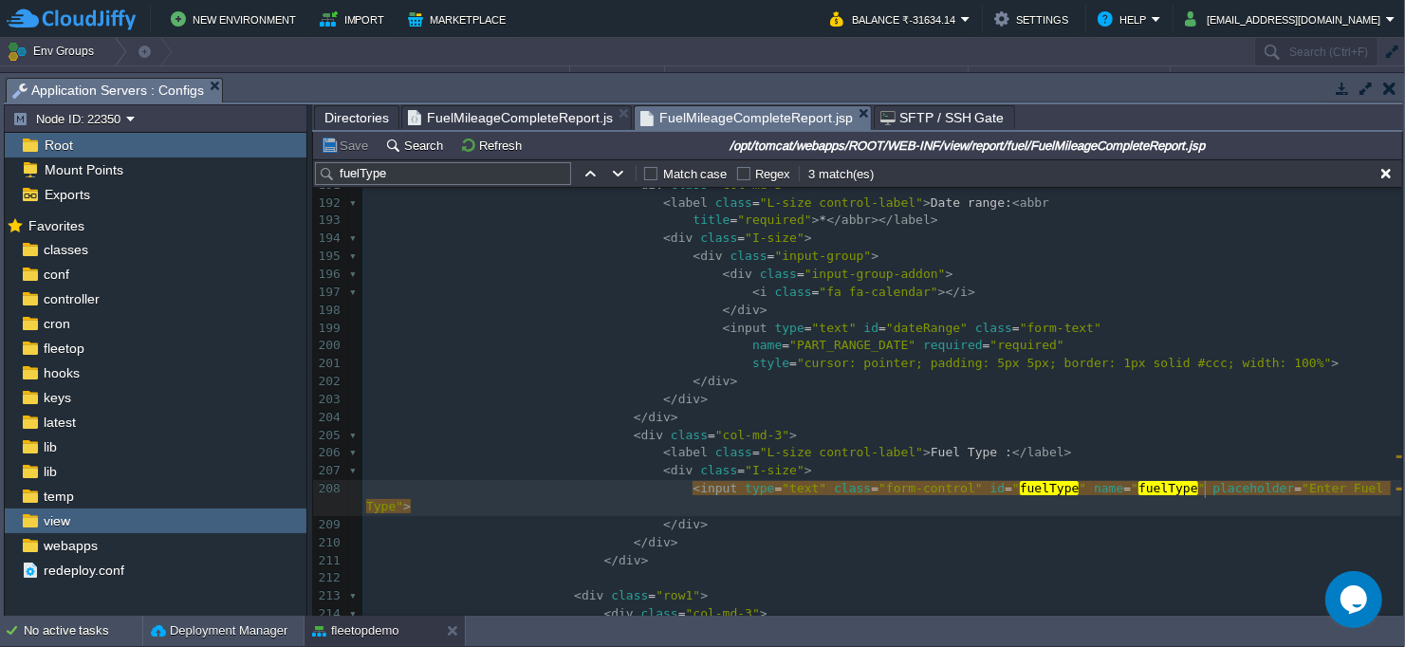
scroll to position [6, 6]
paste textarea
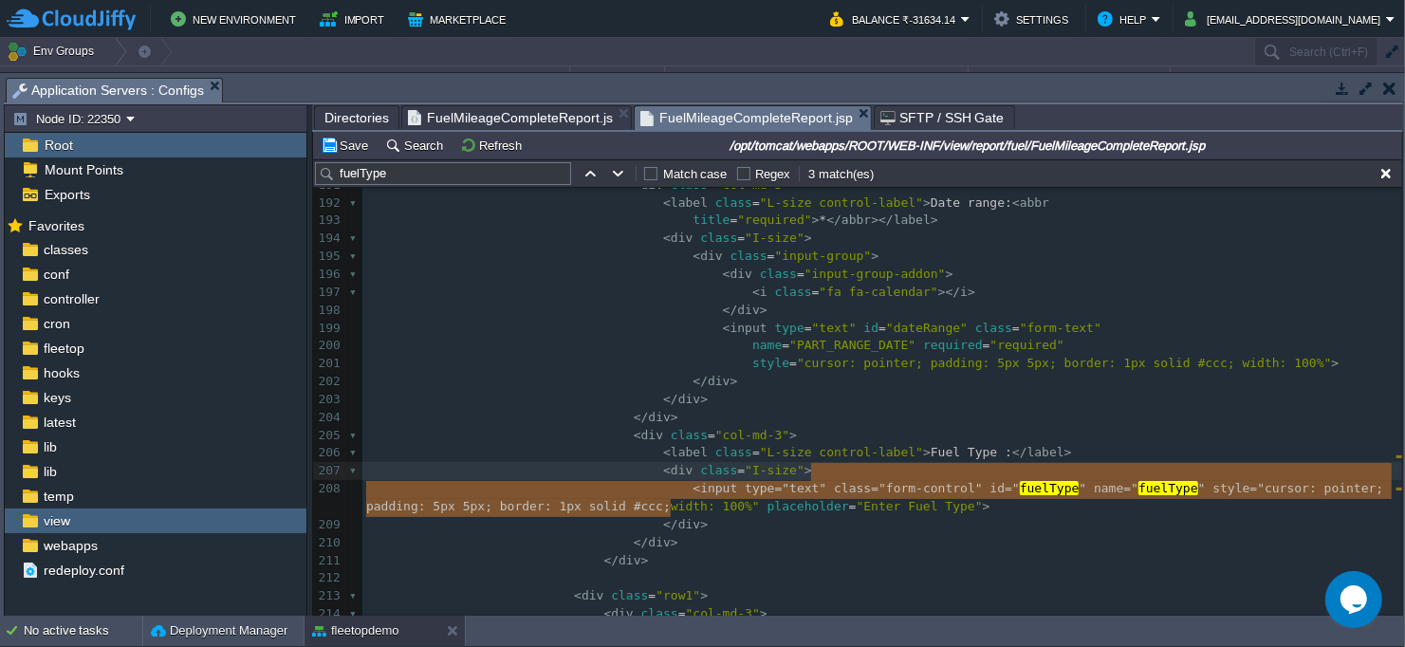
type textarea "ursor: pointer; padding: 5px 5px; border: 1px solid #ccc;"
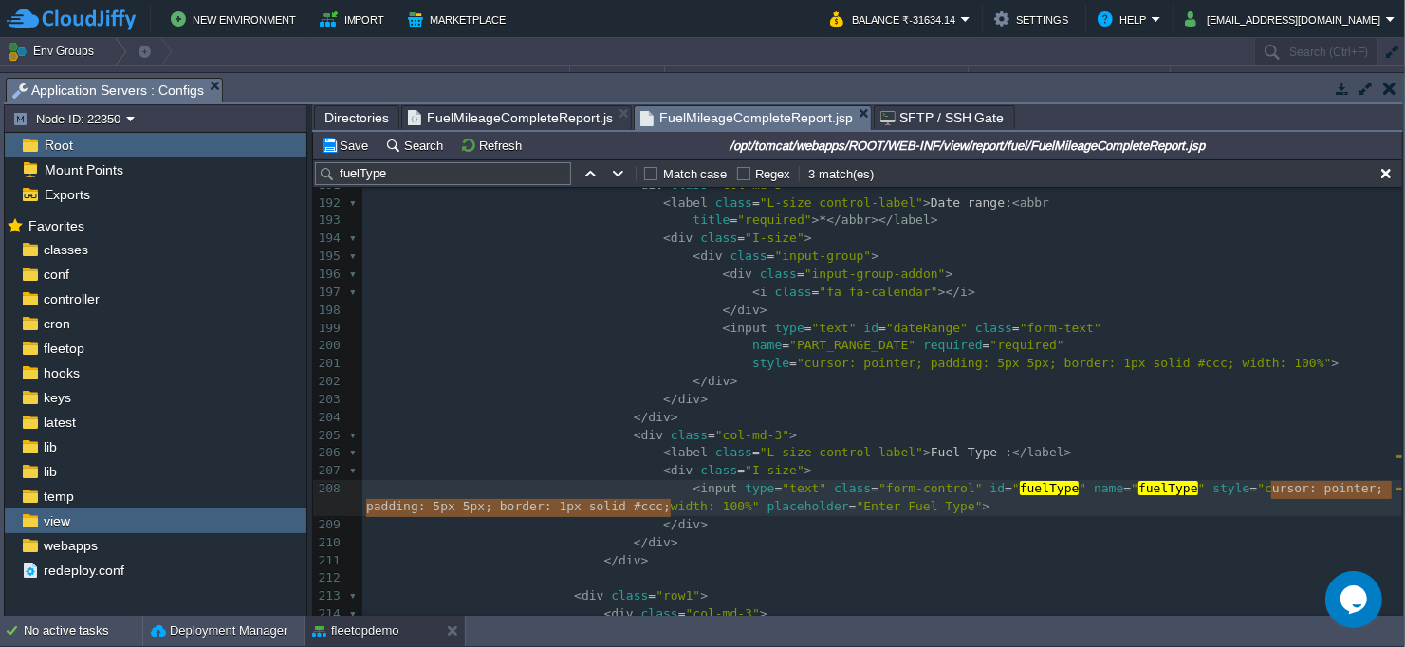
drag, startPoint x: 671, startPoint y: 502, endPoint x: 1268, endPoint y: 487, distance: 597.7
